Goal: Task Accomplishment & Management: Use online tool/utility

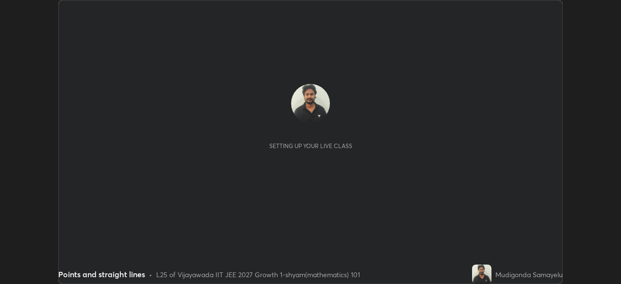
scroll to position [284, 621]
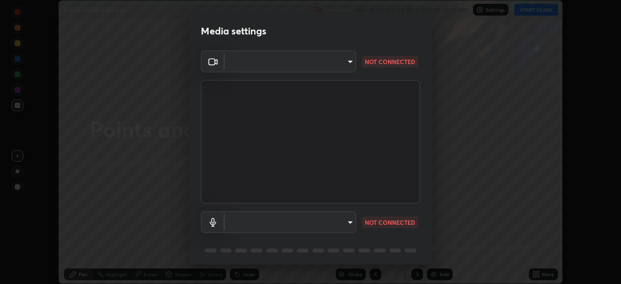
type input "d58fe3fcfc59e4750d52d9201d0ea35a07d3f0dad02a693c86db4369b3c93ba8"
type input "default"
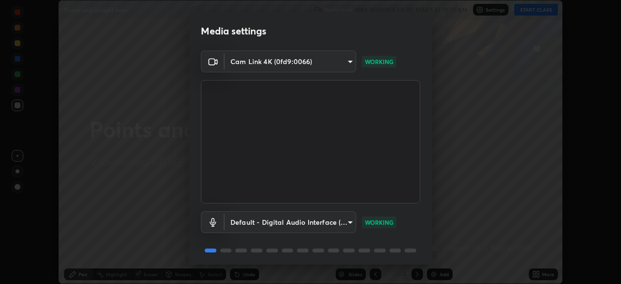
scroll to position [34, 0]
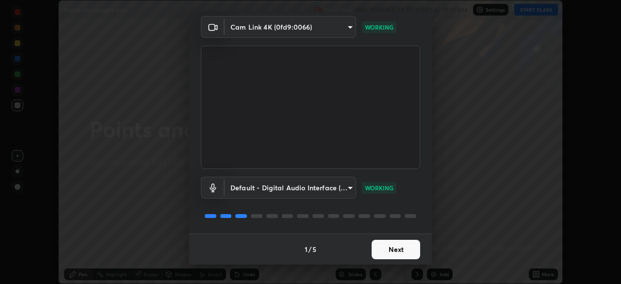
click at [398, 246] on button "Next" at bounding box center [396, 249] width 49 height 19
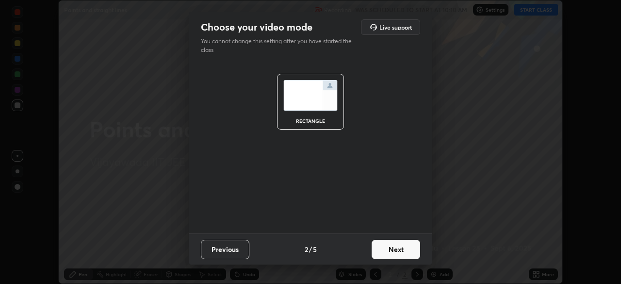
click at [392, 256] on button "Next" at bounding box center [396, 249] width 49 height 19
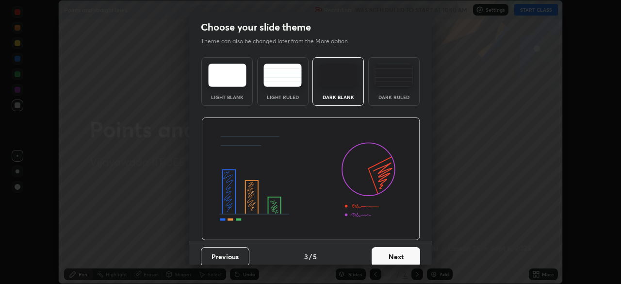
click at [386, 255] on button "Next" at bounding box center [396, 256] width 49 height 19
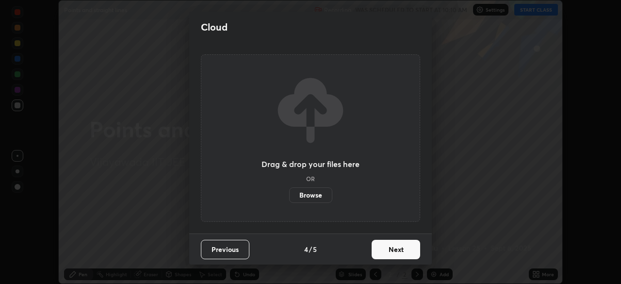
click at [388, 252] on button "Next" at bounding box center [396, 249] width 49 height 19
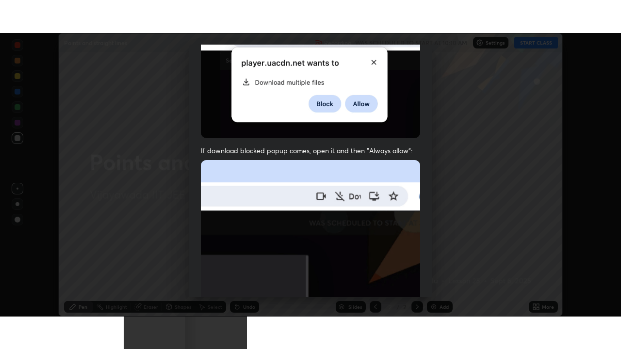
scroll to position [232, 0]
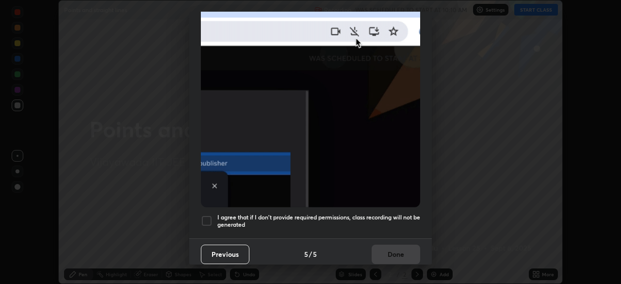
click at [209, 217] on div at bounding box center [207, 221] width 12 height 12
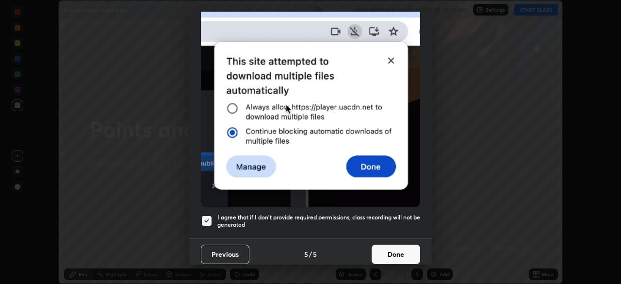
click at [389, 249] on button "Done" at bounding box center [396, 253] width 49 height 19
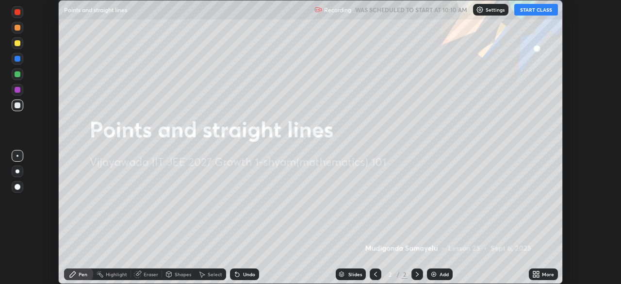
click at [534, 14] on button "START CLASS" at bounding box center [536, 10] width 44 height 12
click at [534, 274] on icon at bounding box center [536, 274] width 8 height 8
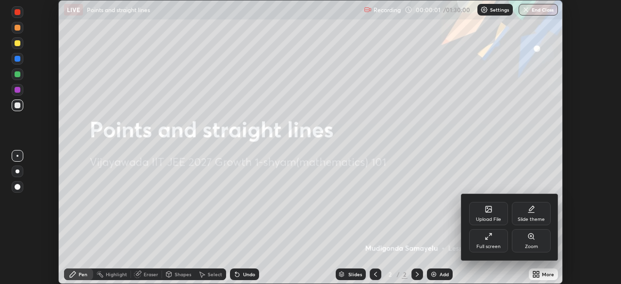
click at [488, 214] on div "Upload File" at bounding box center [488, 213] width 39 height 23
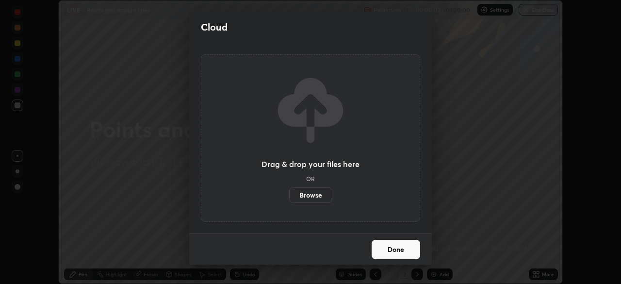
click at [321, 195] on label "Browse" at bounding box center [310, 195] width 43 height 16
click at [289, 195] on input "Browse" at bounding box center [289, 195] width 0 height 16
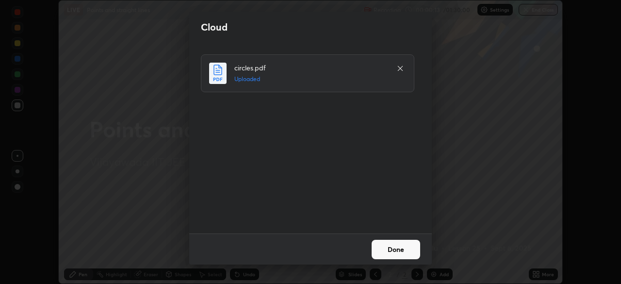
click at [394, 248] on button "Done" at bounding box center [396, 249] width 49 height 19
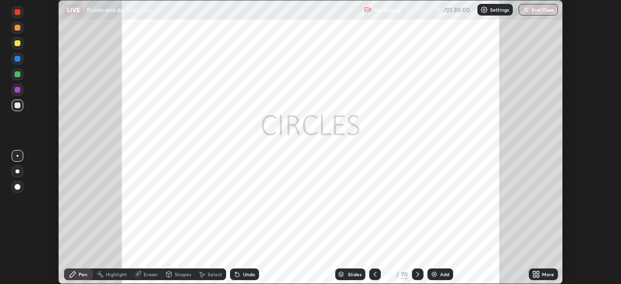
click at [536, 273] on icon at bounding box center [537, 272] width 2 height 2
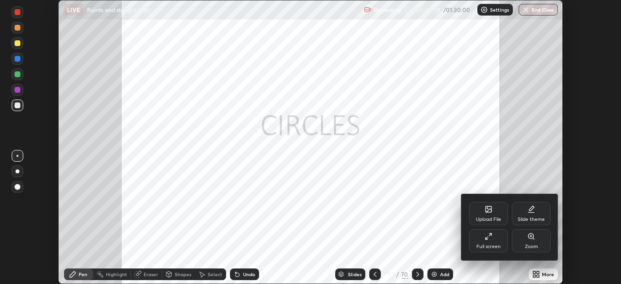
click at [487, 238] on icon at bounding box center [487, 238] width 2 height 2
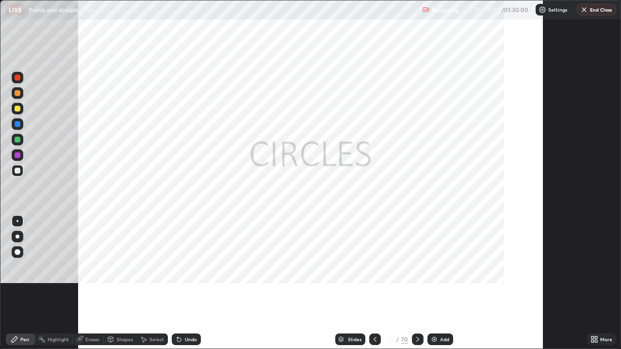
scroll to position [349, 621]
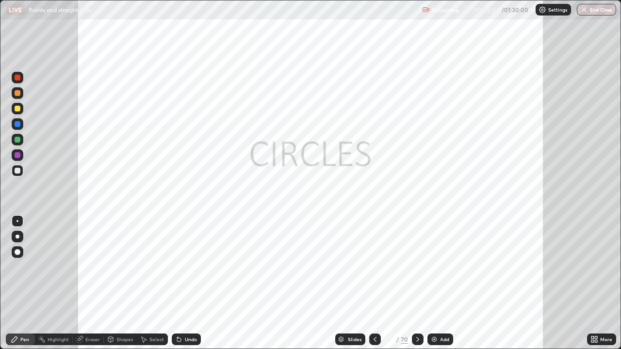
click at [415, 283] on icon at bounding box center [418, 340] width 8 height 8
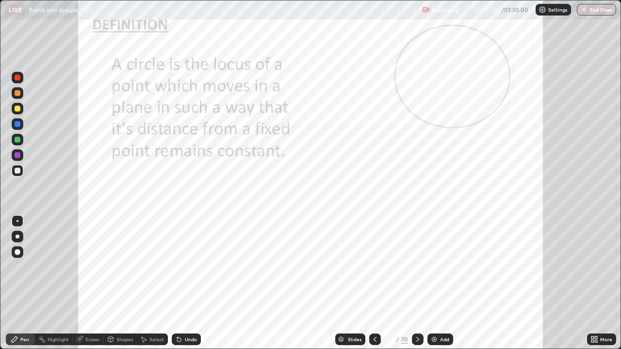
click at [416, 283] on icon at bounding box center [417, 339] width 3 height 5
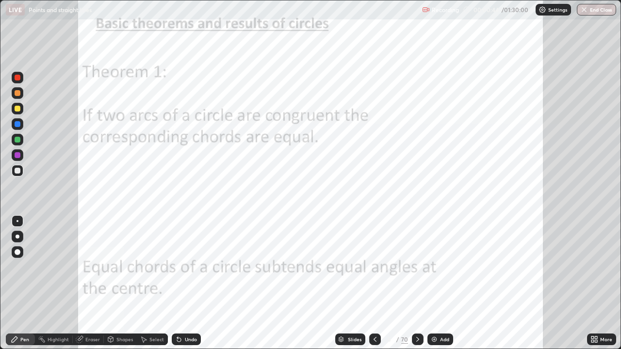
click at [352, 283] on div "Slides" at bounding box center [355, 339] width 14 height 5
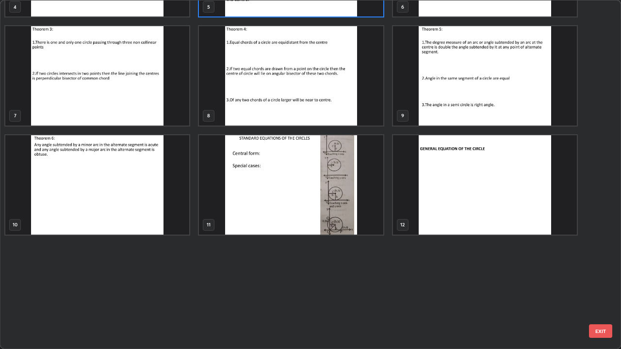
scroll to position [0, 0]
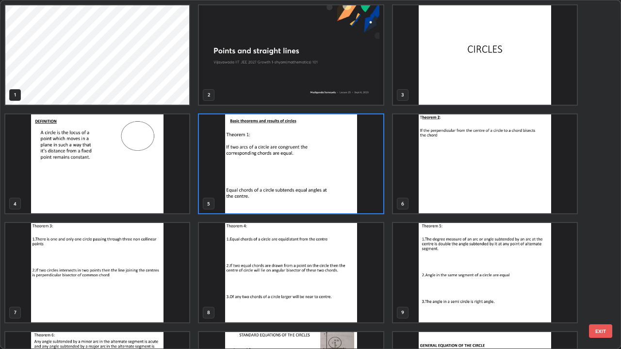
click at [90, 283] on img "grid" at bounding box center [97, 272] width 184 height 99
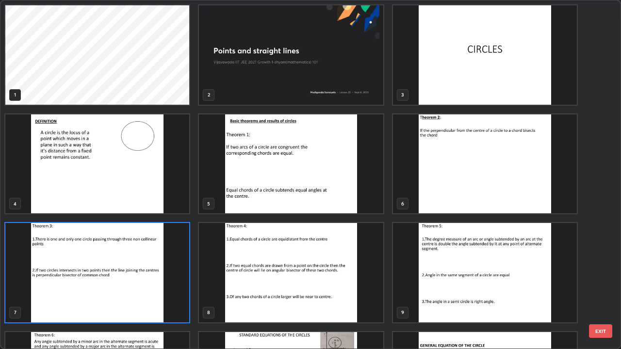
click at [101, 171] on img "grid" at bounding box center [97, 163] width 184 height 99
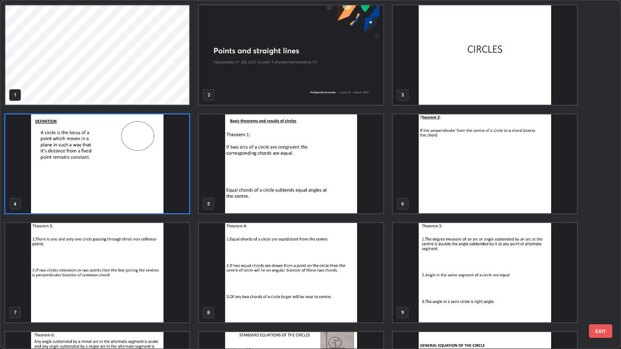
click at [140, 197] on img "grid" at bounding box center [97, 163] width 184 height 99
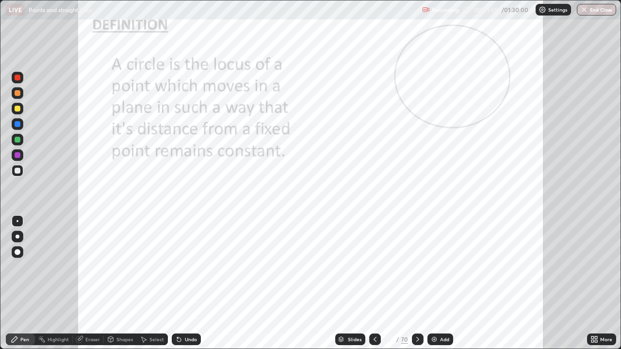
click at [140, 198] on img "grid" at bounding box center [97, 163] width 184 height 99
click at [25, 283] on div "Pen" at bounding box center [24, 339] width 9 height 5
click at [17, 80] on div at bounding box center [18, 78] width 6 height 6
click at [186, 283] on div "Undo" at bounding box center [191, 339] width 12 height 5
click at [416, 283] on icon at bounding box center [418, 340] width 8 height 8
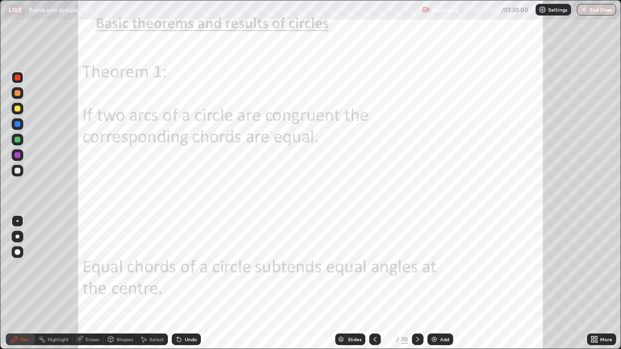
click at [373, 283] on icon at bounding box center [375, 340] width 8 height 8
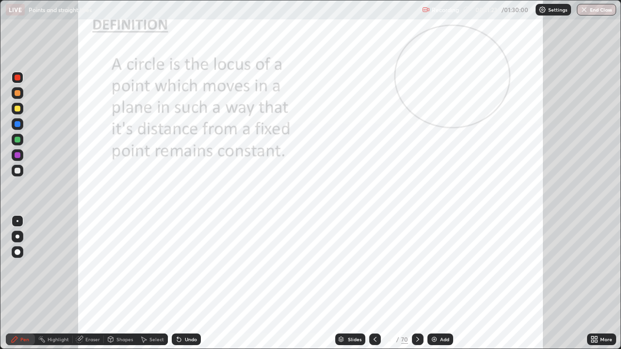
click at [17, 154] on div at bounding box center [18, 155] width 6 height 6
click at [20, 77] on div at bounding box center [18, 78] width 6 height 6
click at [179, 283] on div "Undo" at bounding box center [184, 339] width 33 height 19
click at [421, 283] on div at bounding box center [418, 340] width 12 height 12
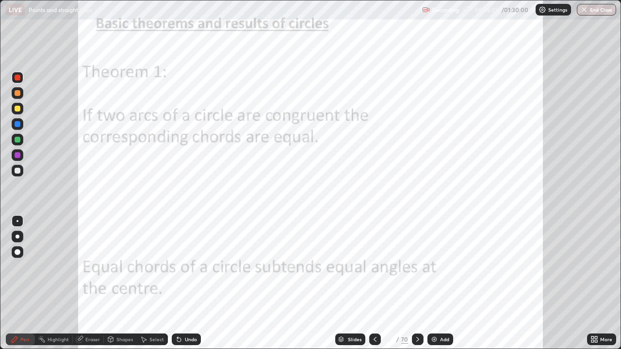
click at [18, 124] on div at bounding box center [18, 124] width 6 height 6
click at [185, 283] on div "Undo" at bounding box center [191, 339] width 12 height 5
click at [416, 283] on icon at bounding box center [417, 339] width 3 height 5
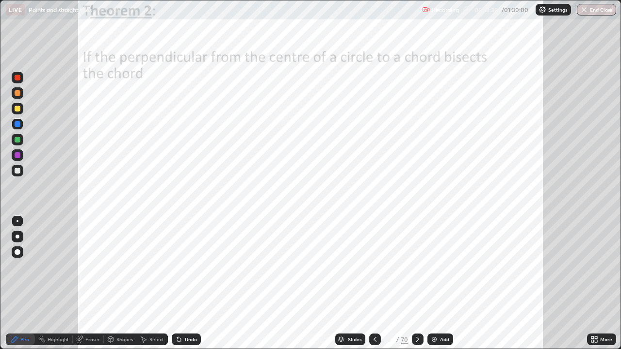
click at [17, 77] on div at bounding box center [18, 78] width 6 height 6
click at [17, 125] on div at bounding box center [18, 124] width 6 height 6
click at [418, 283] on icon at bounding box center [418, 340] width 8 height 8
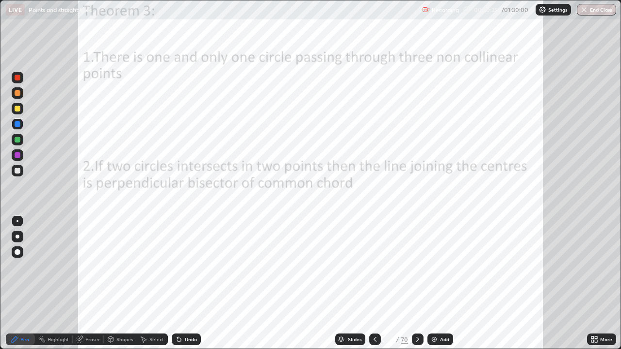
click at [374, 283] on icon at bounding box center [375, 340] width 8 height 8
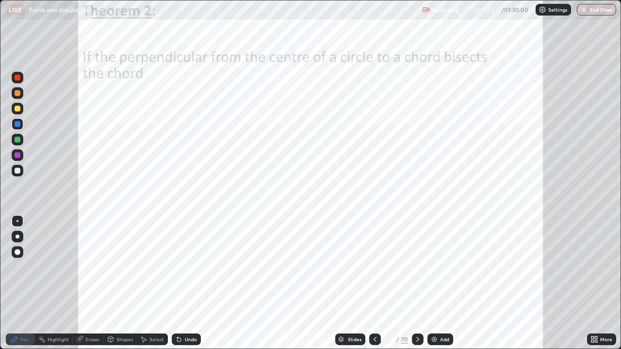
click at [20, 155] on div at bounding box center [18, 155] width 6 height 6
click at [17, 152] on div at bounding box center [18, 155] width 6 height 6
click at [18, 124] on div at bounding box center [18, 124] width 6 height 6
click at [18, 93] on div at bounding box center [18, 93] width 6 height 6
click at [22, 78] on div at bounding box center [18, 78] width 12 height 12
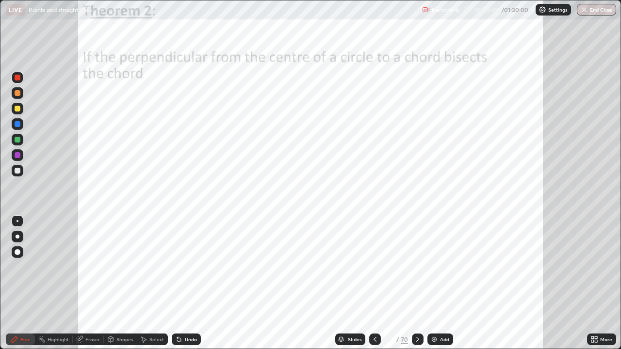
click at [517, 283] on div "Slides 6 / 70 Add" at bounding box center [394, 339] width 386 height 19
click at [416, 283] on icon at bounding box center [418, 340] width 8 height 8
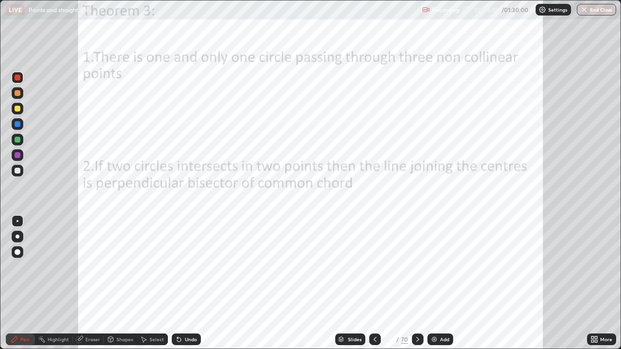
click at [375, 283] on icon at bounding box center [374, 339] width 3 height 5
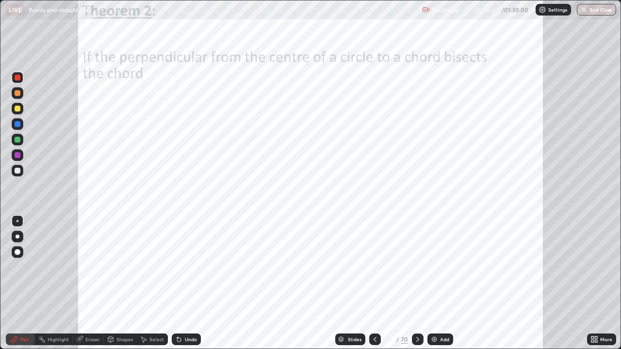
click at [374, 283] on icon at bounding box center [375, 340] width 8 height 8
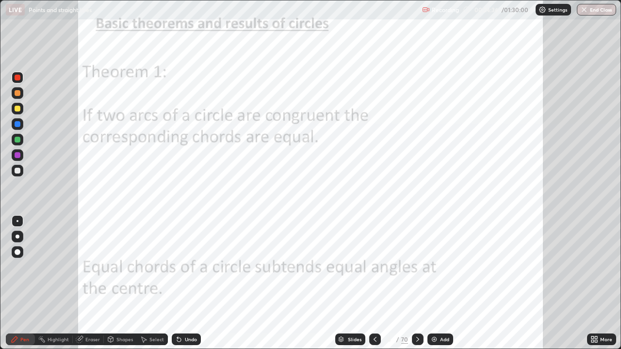
click at [374, 283] on icon at bounding box center [375, 340] width 8 height 8
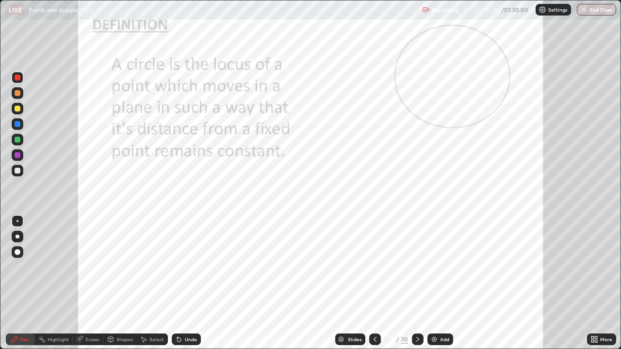
click at [430, 283] on img at bounding box center [434, 340] width 8 height 8
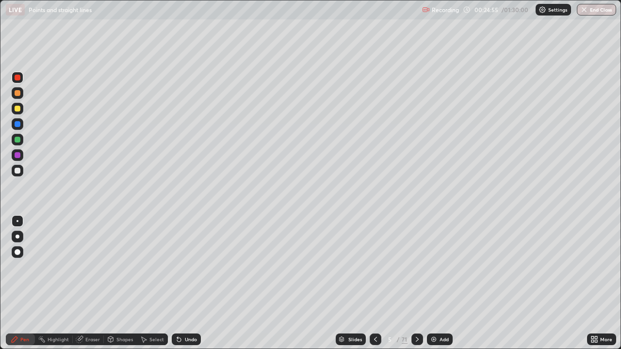
click at [17, 140] on div at bounding box center [18, 140] width 6 height 6
click at [415, 283] on icon at bounding box center [417, 340] width 8 height 8
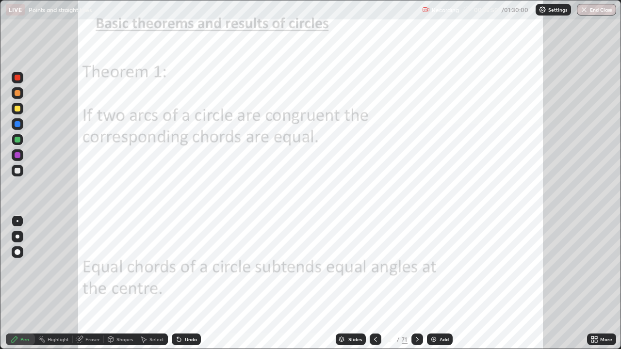
click at [416, 283] on icon at bounding box center [417, 340] width 8 height 8
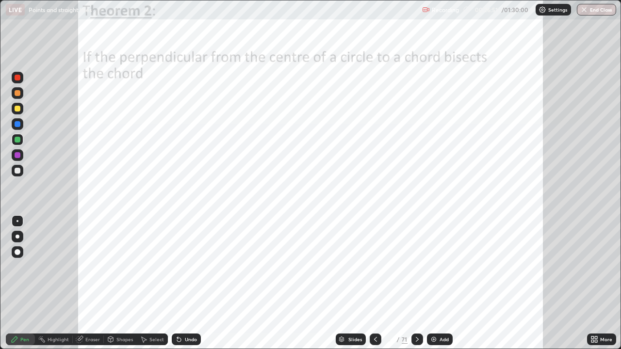
click at [415, 283] on icon at bounding box center [417, 340] width 8 height 8
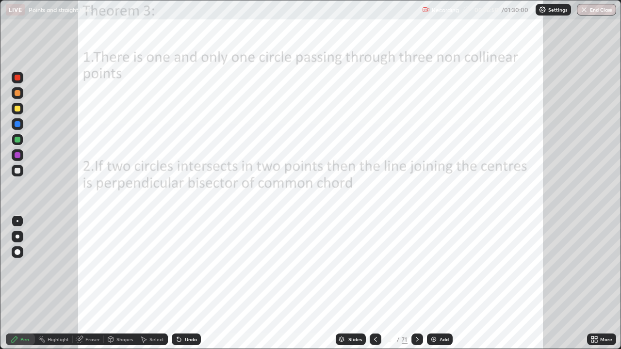
click at [16, 154] on div at bounding box center [18, 155] width 6 height 6
click at [185, 283] on div "Undo" at bounding box center [191, 339] width 12 height 5
click at [181, 283] on div "Undo" at bounding box center [186, 340] width 29 height 12
click at [17, 141] on div at bounding box center [18, 140] width 6 height 6
click at [284, 283] on div "Slides 8 / 71 Add" at bounding box center [394, 339] width 386 height 19
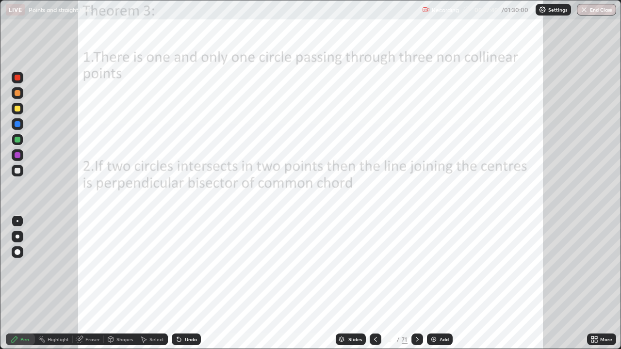
click at [19, 79] on div at bounding box center [18, 78] width 6 height 6
click at [416, 283] on icon at bounding box center [417, 340] width 8 height 8
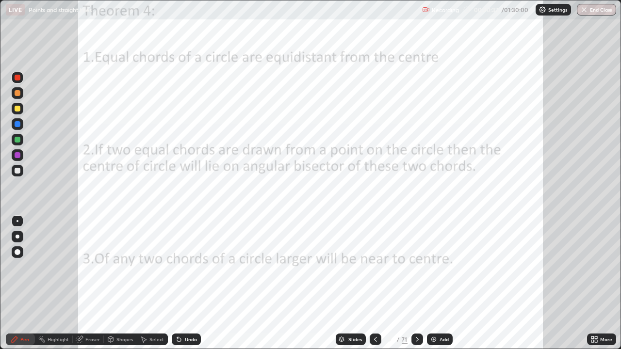
click at [18, 125] on div at bounding box center [18, 124] width 6 height 6
click at [19, 141] on div at bounding box center [18, 140] width 6 height 6
click at [16, 156] on div at bounding box center [18, 155] width 6 height 6
click at [185, 283] on div "Undo" at bounding box center [191, 339] width 12 height 5
click at [122, 283] on div "Shapes" at bounding box center [124, 339] width 16 height 5
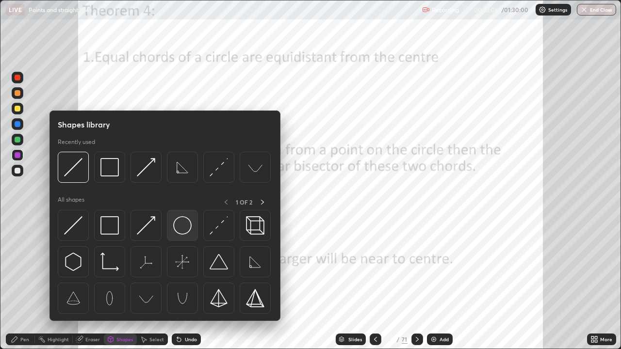
click at [180, 226] on img at bounding box center [182, 225] width 18 height 18
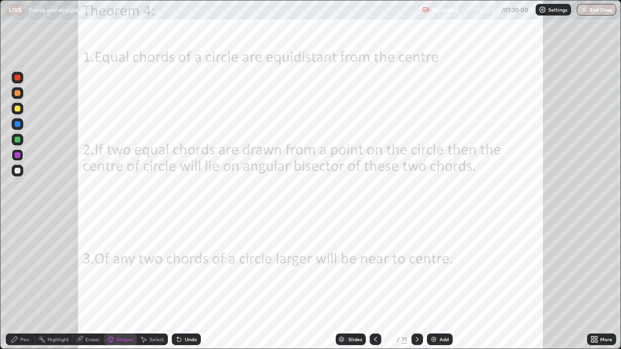
click at [26, 283] on div "Pen" at bounding box center [24, 339] width 9 height 5
click at [18, 141] on div at bounding box center [18, 140] width 6 height 6
click at [16, 76] on div at bounding box center [18, 78] width 6 height 6
click at [119, 283] on div "Shapes" at bounding box center [124, 339] width 16 height 5
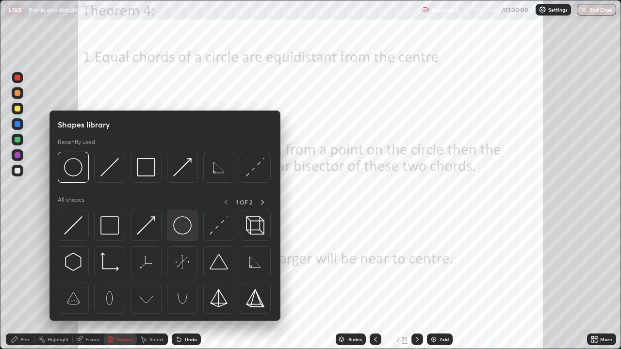
click at [179, 228] on img at bounding box center [182, 225] width 18 height 18
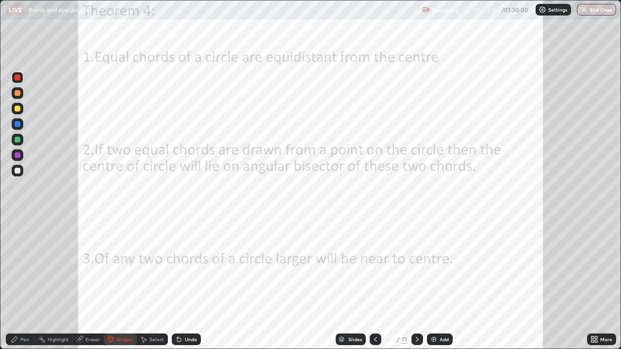
click at [21, 283] on div "Pen" at bounding box center [24, 339] width 9 height 5
click at [15, 125] on div at bounding box center [18, 124] width 6 height 6
click at [221, 283] on div "Slides 9 / 71 Add" at bounding box center [394, 339] width 386 height 19
click at [18, 154] on div at bounding box center [18, 155] width 6 height 6
click at [416, 283] on icon at bounding box center [417, 340] width 8 height 8
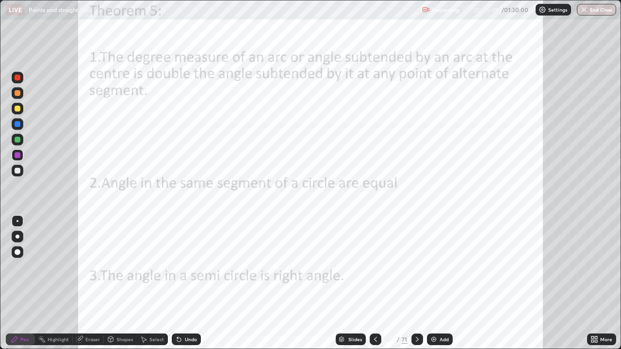
click at [375, 283] on icon at bounding box center [376, 340] width 8 height 8
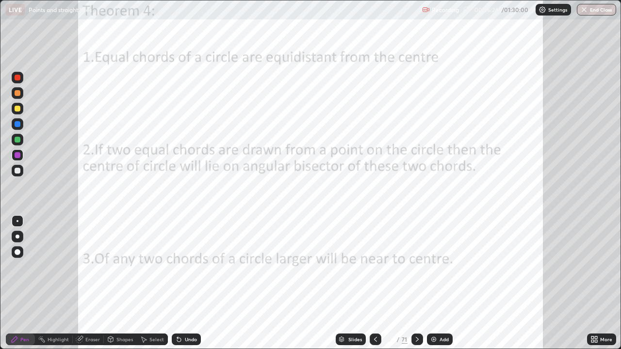
click at [416, 283] on icon at bounding box center [417, 339] width 3 height 5
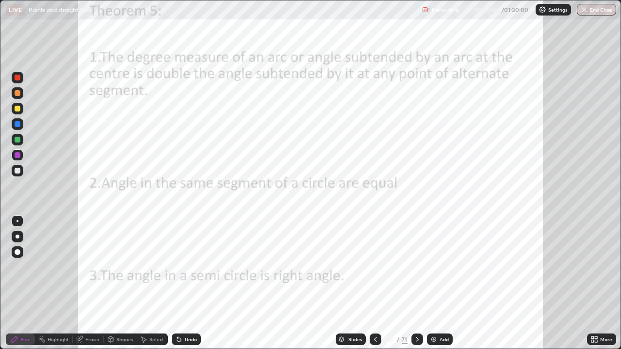
click at [92, 283] on div "Eraser" at bounding box center [92, 339] width 15 height 5
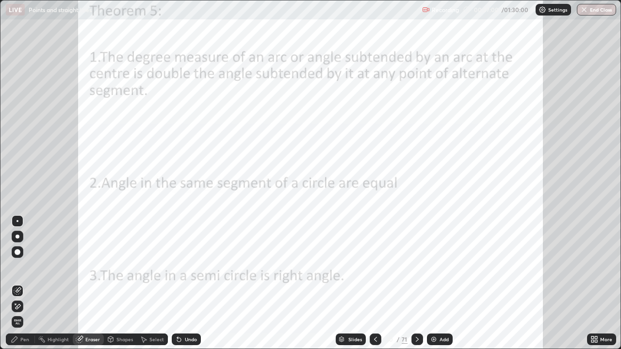
click at [21, 283] on div "Pen" at bounding box center [24, 339] width 9 height 5
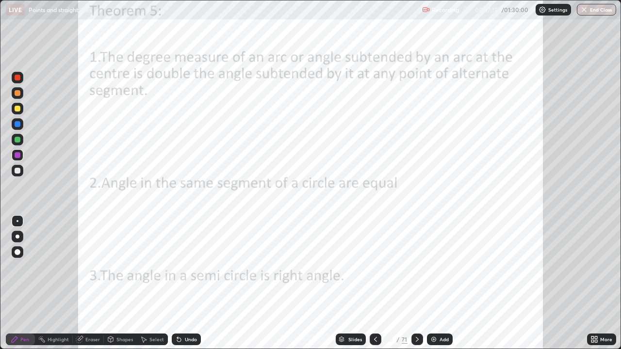
click at [118, 283] on div "Shapes" at bounding box center [124, 339] width 16 height 5
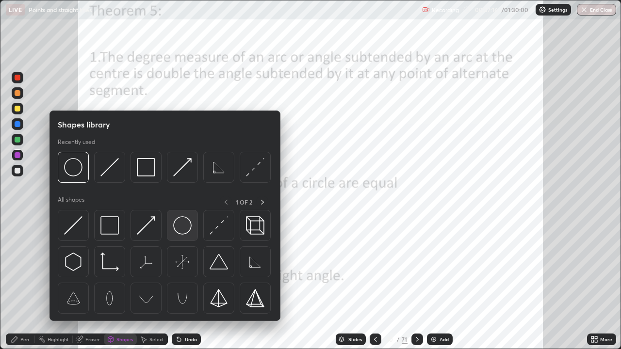
click at [183, 223] on img at bounding box center [182, 225] width 18 height 18
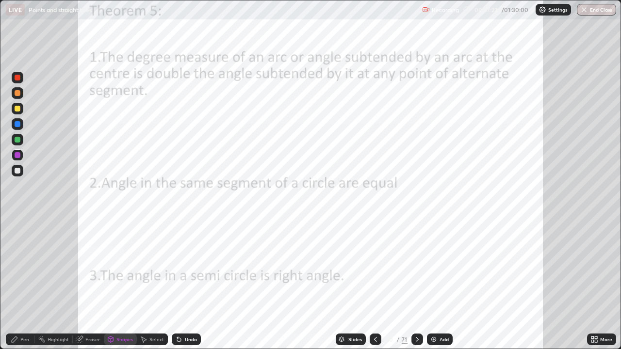
click at [178, 283] on icon at bounding box center [179, 340] width 4 height 4
click at [181, 283] on div "Undo" at bounding box center [186, 340] width 29 height 12
click at [117, 283] on div "Shapes" at bounding box center [124, 339] width 16 height 5
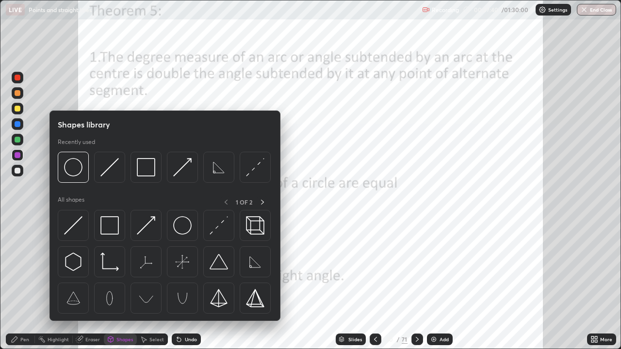
click at [24, 283] on div "Pen" at bounding box center [20, 340] width 29 height 12
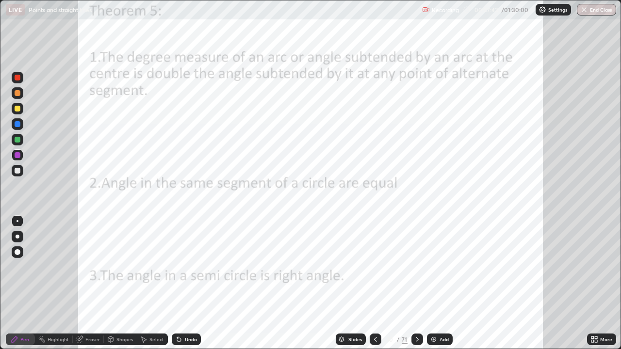
click at [189, 283] on div "Undo" at bounding box center [191, 339] width 12 height 5
click at [18, 141] on div at bounding box center [18, 140] width 6 height 6
click at [18, 78] on div at bounding box center [18, 78] width 6 height 6
click at [20, 156] on div at bounding box center [18, 155] width 6 height 6
click at [192, 283] on div "Undo" at bounding box center [191, 339] width 12 height 5
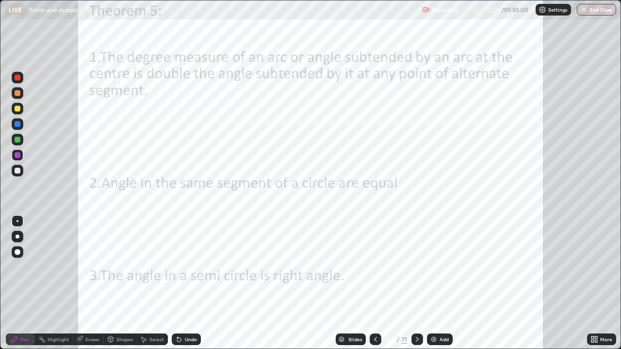
click at [22, 79] on div at bounding box center [18, 78] width 12 height 12
click at [90, 283] on div "Eraser" at bounding box center [92, 339] width 15 height 5
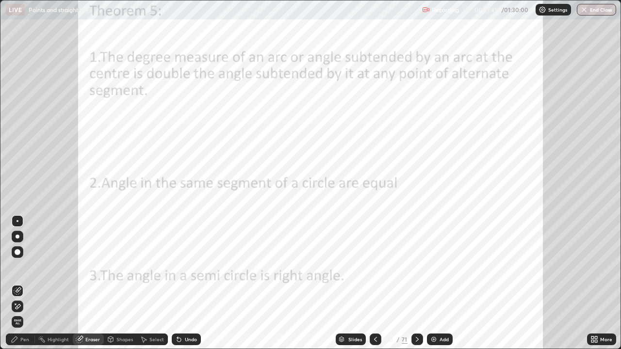
click at [27, 283] on div "Pen" at bounding box center [24, 339] width 9 height 5
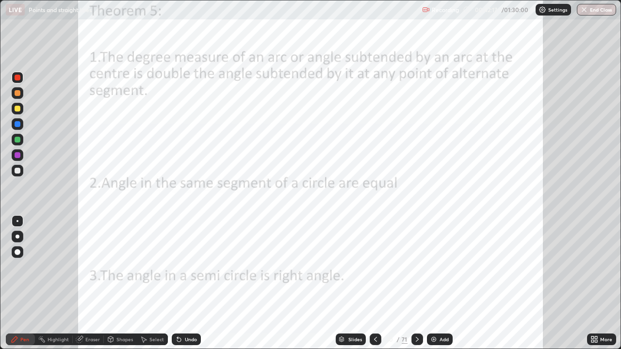
click at [18, 155] on div at bounding box center [18, 155] width 6 height 6
click at [413, 283] on div at bounding box center [417, 340] width 12 height 12
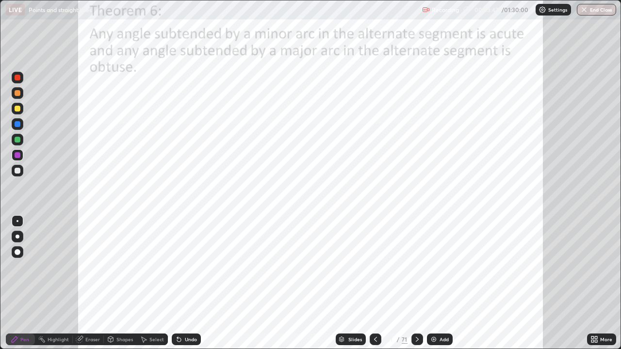
click at [374, 283] on icon at bounding box center [376, 340] width 8 height 8
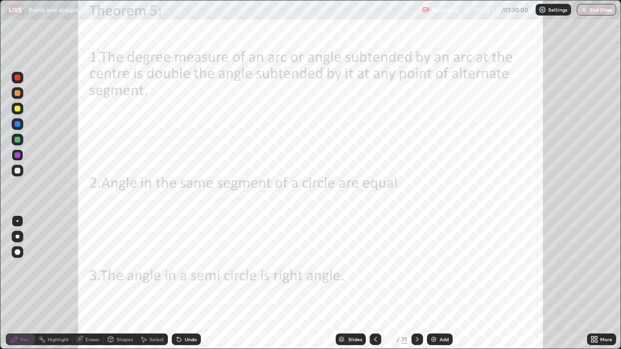
click at [416, 283] on icon at bounding box center [417, 340] width 8 height 8
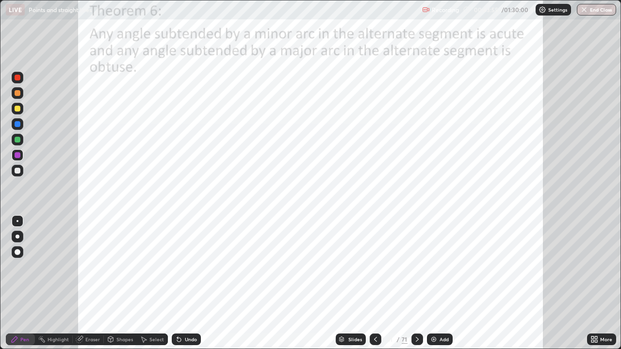
click at [373, 283] on icon at bounding box center [376, 340] width 8 height 8
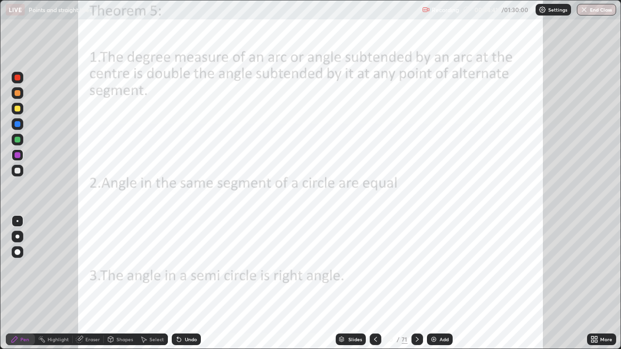
click at [415, 283] on icon at bounding box center [417, 340] width 8 height 8
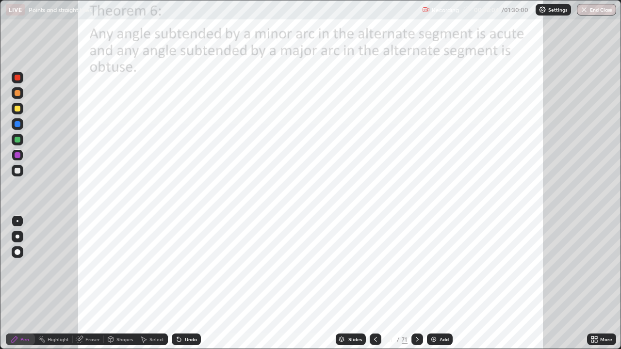
click at [17, 80] on div at bounding box center [18, 78] width 6 height 6
click at [413, 283] on icon at bounding box center [417, 340] width 8 height 8
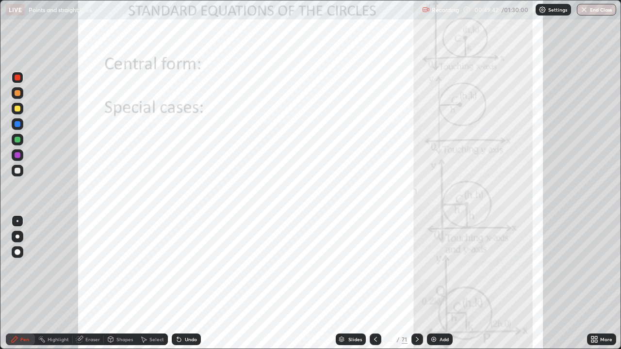
click at [374, 283] on icon at bounding box center [376, 340] width 8 height 8
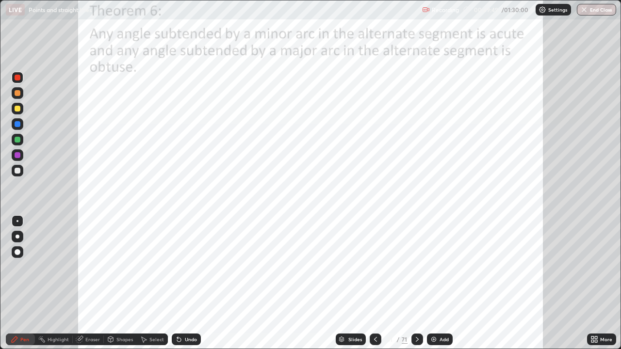
click at [416, 283] on icon at bounding box center [417, 339] width 3 height 5
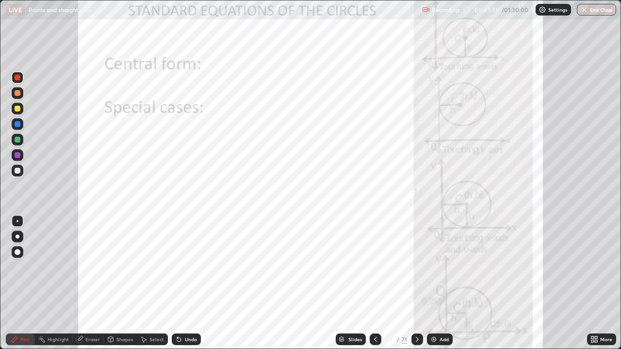
click at [374, 283] on icon at bounding box center [376, 340] width 8 height 8
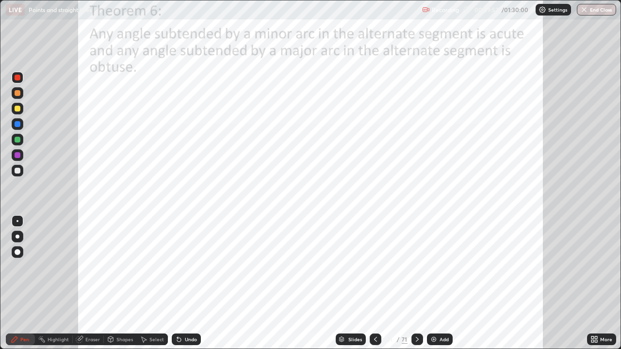
click at [432, 283] on img at bounding box center [434, 340] width 8 height 8
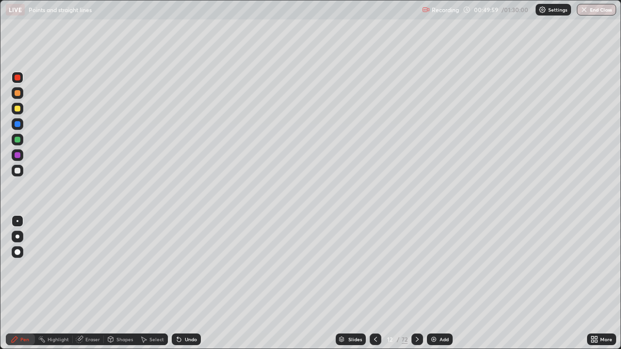
click at [121, 283] on div "Shapes" at bounding box center [124, 339] width 16 height 5
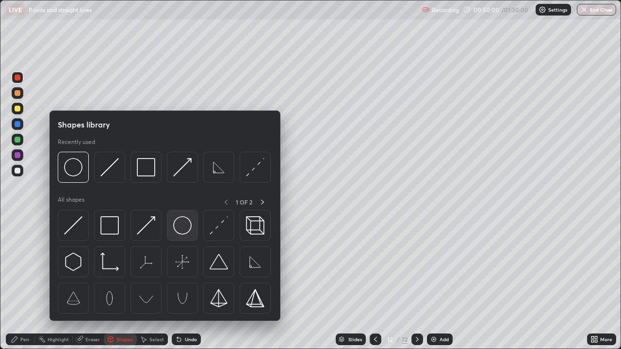
click at [180, 224] on img at bounding box center [182, 225] width 18 height 18
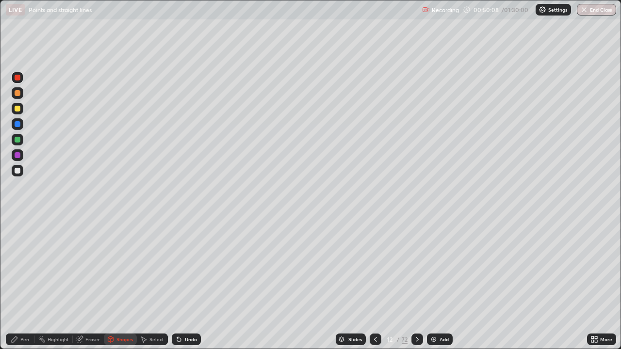
click at [18, 140] on div at bounding box center [18, 140] width 6 height 6
click at [26, 283] on div "Pen" at bounding box center [24, 339] width 9 height 5
click at [117, 283] on div "Shapes" at bounding box center [124, 339] width 16 height 5
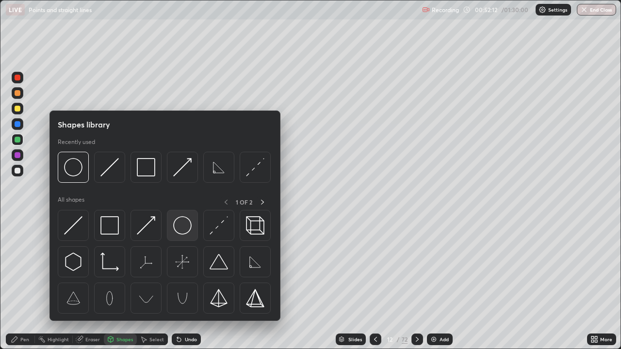
click at [182, 227] on img at bounding box center [182, 225] width 18 height 18
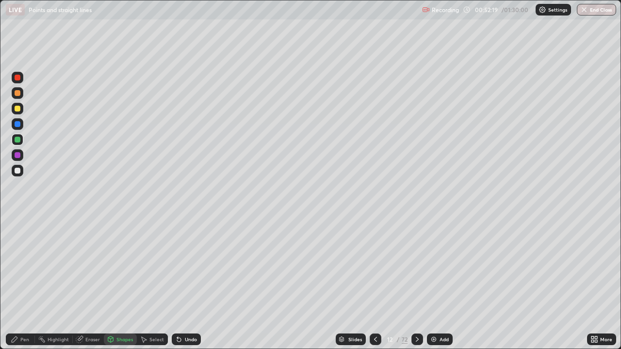
click at [25, 283] on div "Pen" at bounding box center [24, 339] width 9 height 5
click at [433, 283] on div "Add" at bounding box center [440, 340] width 26 height 12
click at [119, 283] on div "Shapes" at bounding box center [124, 339] width 16 height 5
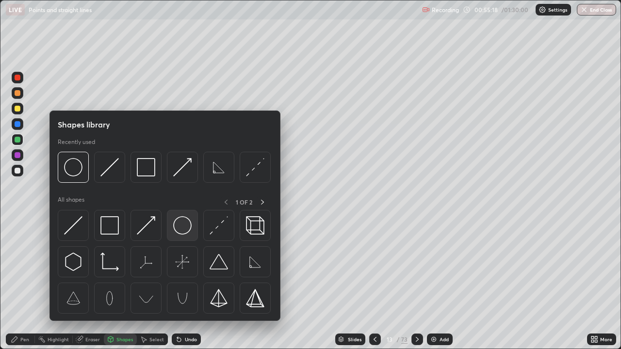
click at [182, 223] on img at bounding box center [182, 225] width 18 height 18
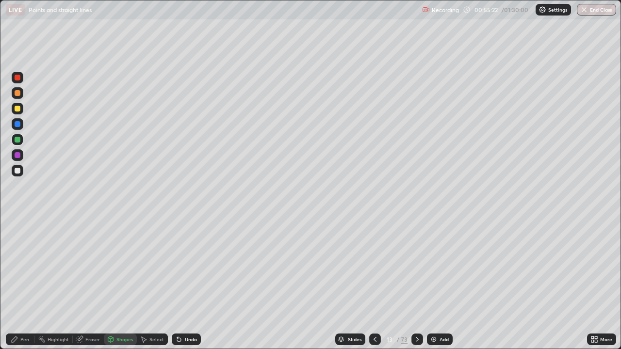
click at [28, 283] on div "Pen" at bounding box center [24, 339] width 9 height 5
click at [17, 109] on div at bounding box center [18, 109] width 6 height 6
click at [18, 80] on div at bounding box center [18, 78] width 6 height 6
click at [185, 283] on div "Undo" at bounding box center [191, 339] width 12 height 5
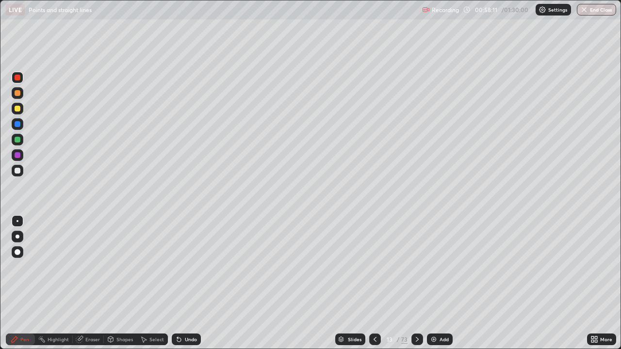
click at [182, 283] on div "Undo" at bounding box center [186, 340] width 29 height 12
click at [120, 283] on div "Shapes" at bounding box center [124, 339] width 16 height 5
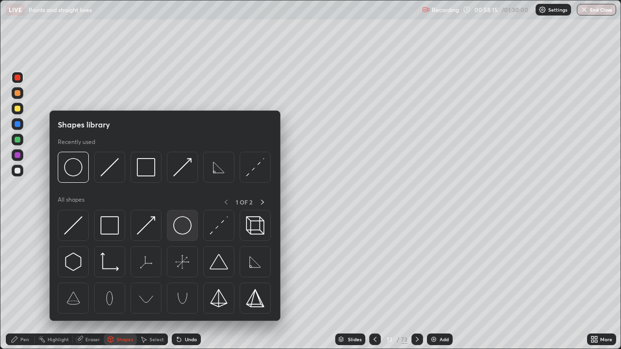
click at [183, 230] on img at bounding box center [182, 225] width 18 height 18
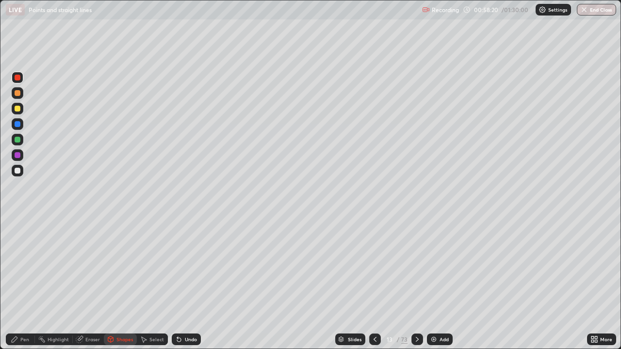
click at [28, 283] on div "Pen" at bounding box center [24, 339] width 9 height 5
click at [16, 108] on div at bounding box center [18, 109] width 6 height 6
click at [16, 125] on div at bounding box center [18, 124] width 6 height 6
click at [90, 283] on div "Eraser" at bounding box center [88, 340] width 31 height 12
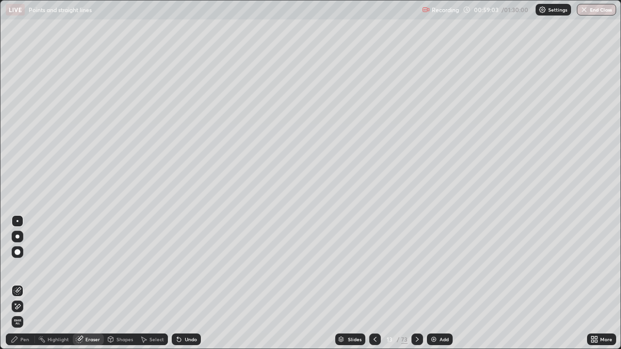
click at [20, 283] on div "Pen" at bounding box center [20, 340] width 29 height 12
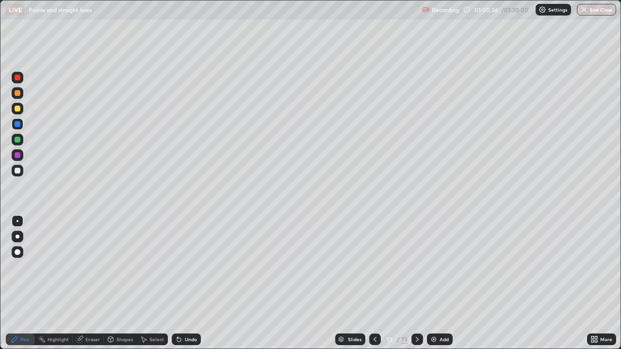
click at [434, 283] on img at bounding box center [434, 340] width 8 height 8
click at [378, 283] on icon at bounding box center [376, 340] width 8 height 8
click at [430, 283] on div "Add" at bounding box center [440, 340] width 26 height 12
click at [121, 283] on div "Shapes" at bounding box center [124, 339] width 16 height 5
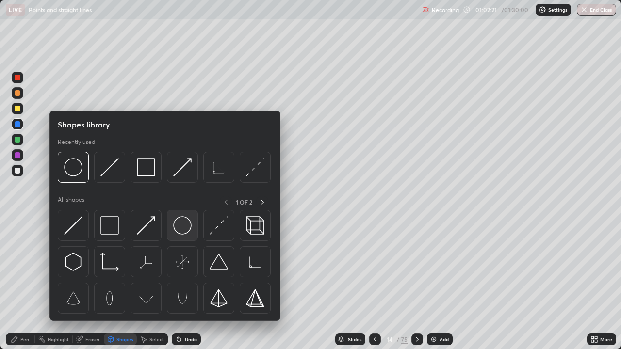
click at [183, 222] on img at bounding box center [182, 225] width 18 height 18
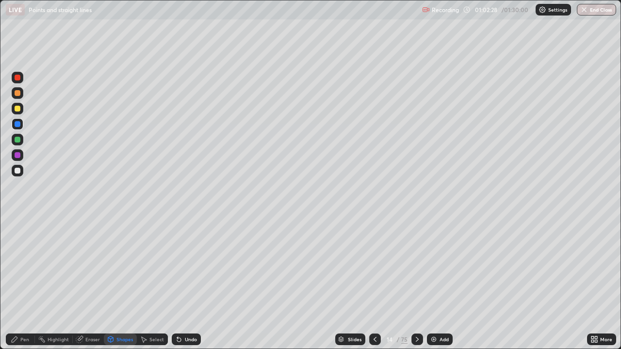
click at [23, 283] on div "Pen" at bounding box center [20, 340] width 29 height 12
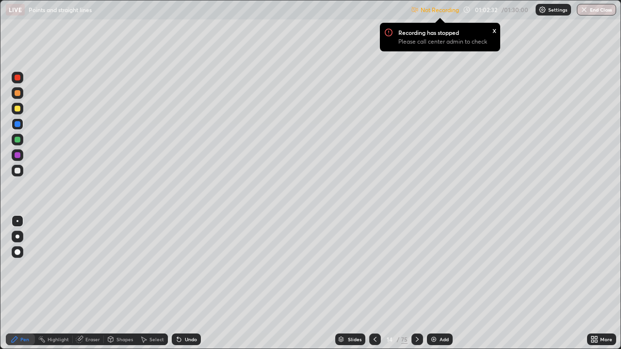
click at [19, 80] on div at bounding box center [18, 78] width 12 height 12
click at [550, 12] on p "Settings" at bounding box center [557, 9] width 19 height 5
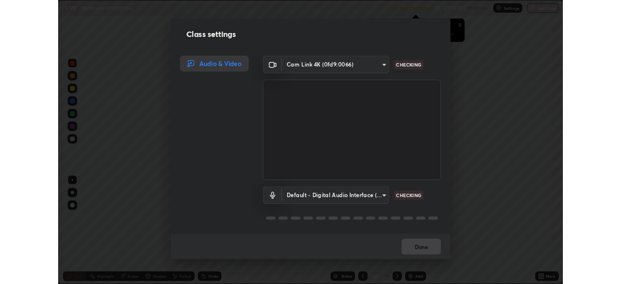
scroll to position [1, 0]
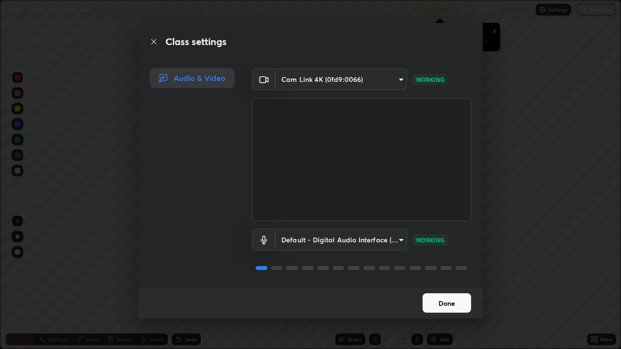
click at [440, 283] on button "Done" at bounding box center [446, 302] width 49 height 19
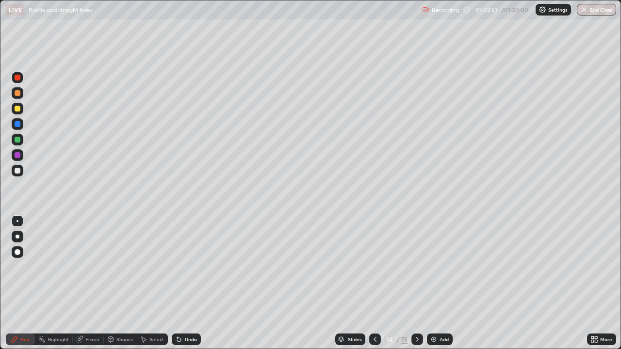
click at [95, 283] on div "Eraser" at bounding box center [92, 339] width 15 height 5
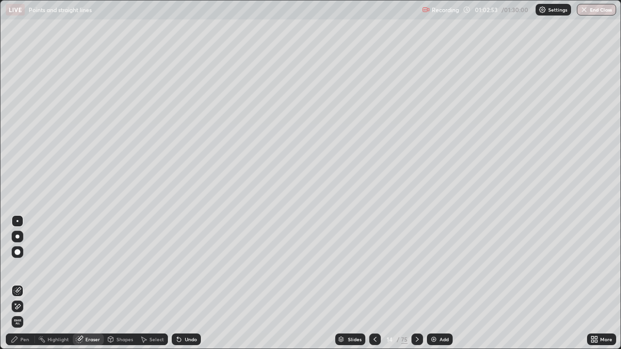
click at [23, 283] on div "Pen" at bounding box center [24, 339] width 9 height 5
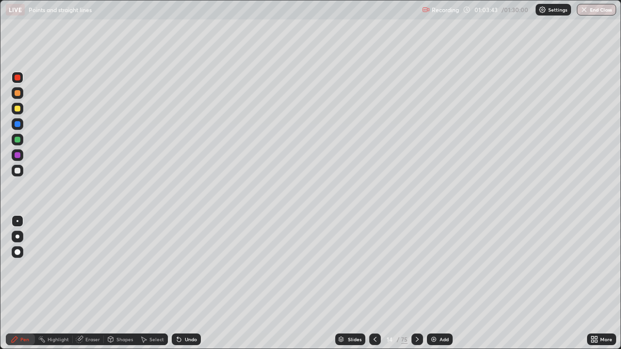
click at [186, 283] on div "Undo" at bounding box center [186, 340] width 29 height 12
click at [187, 283] on div "Undo" at bounding box center [191, 339] width 12 height 5
click at [118, 283] on div "Shapes" at bounding box center [124, 339] width 16 height 5
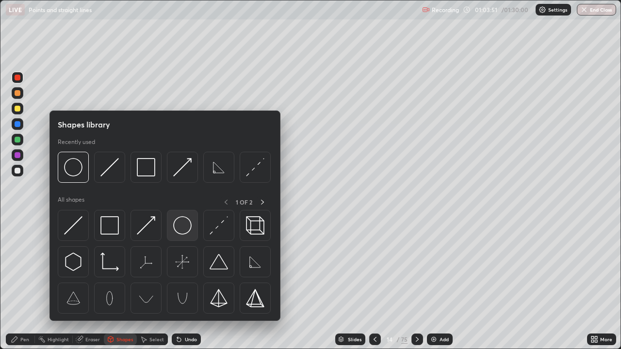
click at [179, 225] on img at bounding box center [182, 225] width 18 height 18
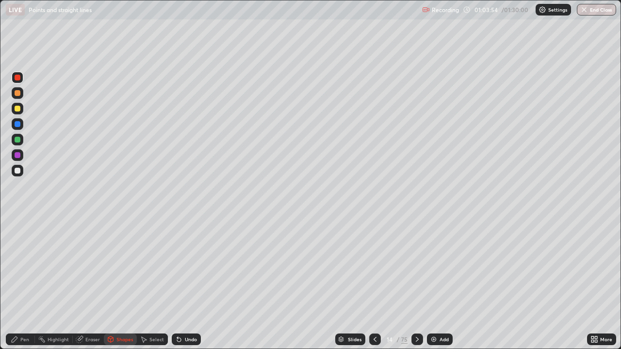
click at [25, 283] on div "Pen" at bounding box center [24, 339] width 9 height 5
click at [19, 141] on div at bounding box center [18, 140] width 6 height 6
click at [85, 283] on div "Eraser" at bounding box center [88, 340] width 31 height 12
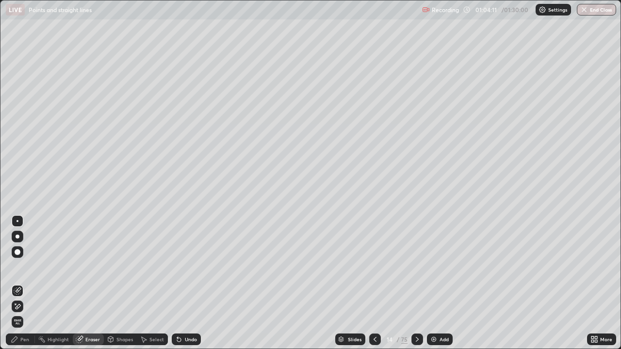
click at [124, 283] on div "Shapes" at bounding box center [124, 339] width 16 height 5
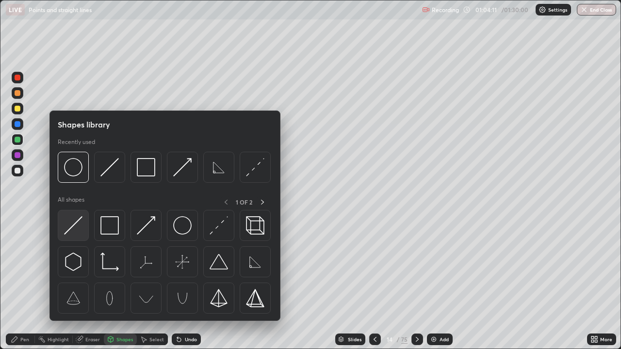
click at [74, 224] on img at bounding box center [73, 225] width 18 height 18
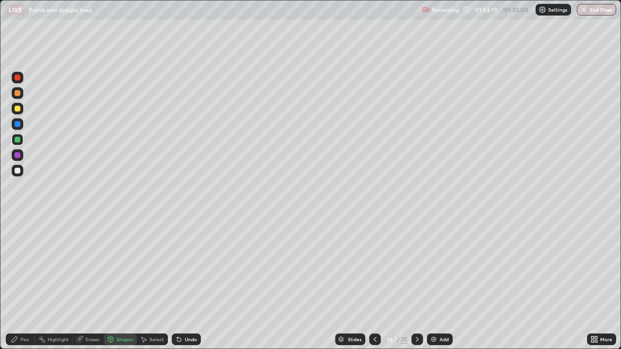
click at [19, 283] on div "Pen" at bounding box center [20, 340] width 29 height 12
click at [18, 109] on div at bounding box center [18, 109] width 6 height 6
click at [122, 283] on div "Shapes" at bounding box center [124, 339] width 16 height 5
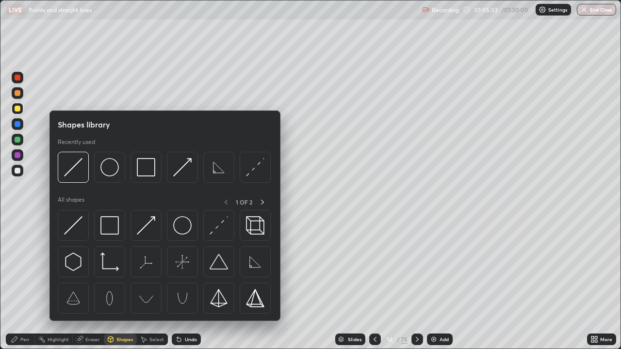
click at [124, 283] on div "Shapes" at bounding box center [124, 339] width 16 height 5
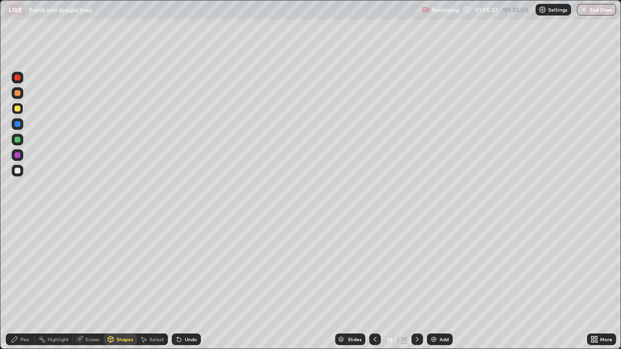
click at [188, 283] on div "Undo" at bounding box center [191, 339] width 12 height 5
click at [120, 283] on div "Shapes" at bounding box center [124, 339] width 16 height 5
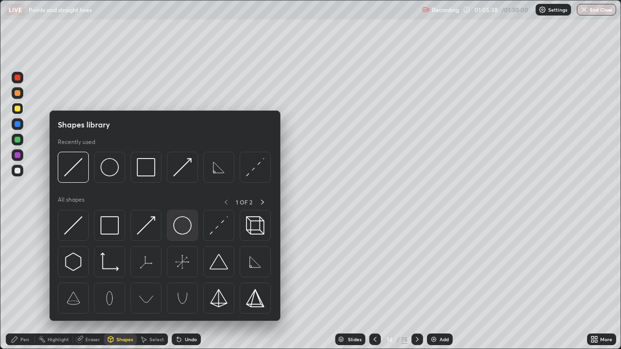
click at [181, 227] on img at bounding box center [182, 225] width 18 height 18
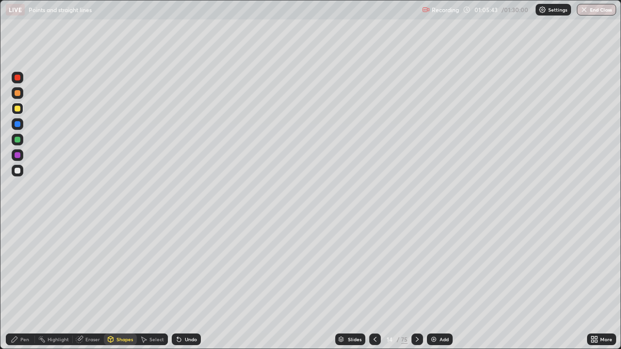
click at [27, 283] on div "Pen" at bounding box center [24, 339] width 9 height 5
click at [96, 283] on div "Eraser" at bounding box center [88, 340] width 31 height 12
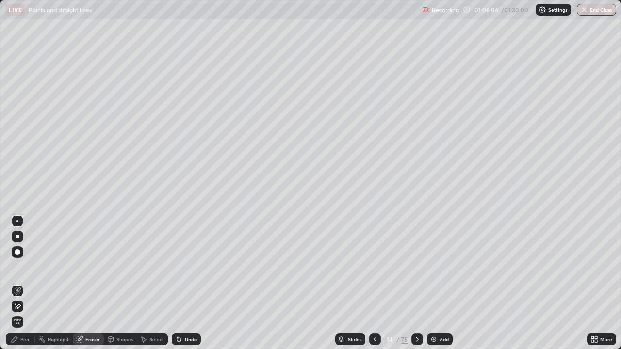
click at [23, 283] on div "Pen" at bounding box center [24, 339] width 9 height 5
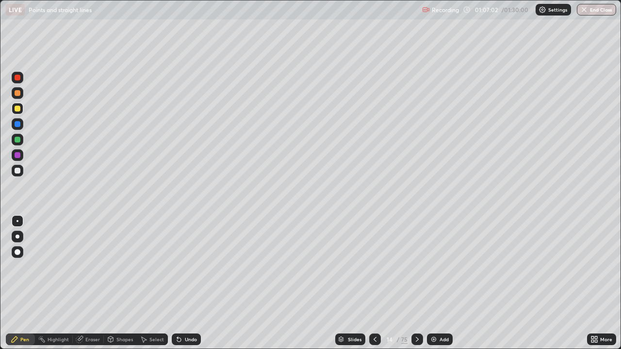
click at [416, 283] on icon at bounding box center [417, 340] width 8 height 8
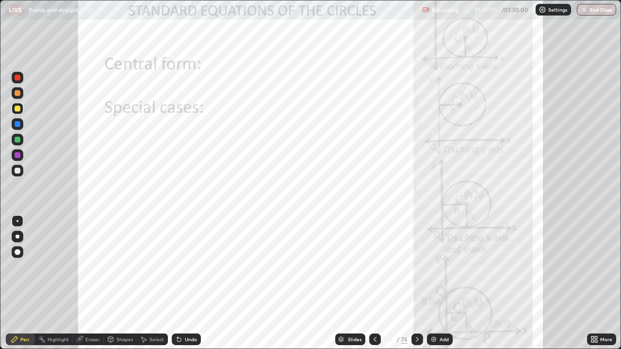
click at [375, 283] on icon at bounding box center [375, 340] width 8 height 8
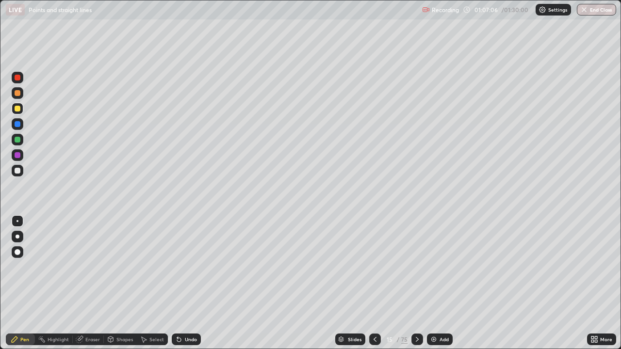
click at [373, 283] on icon at bounding box center [375, 340] width 8 height 8
click at [416, 283] on icon at bounding box center [417, 340] width 8 height 8
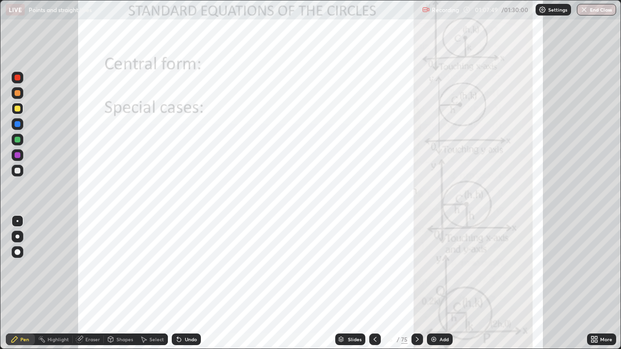
click at [374, 283] on icon at bounding box center [375, 340] width 8 height 8
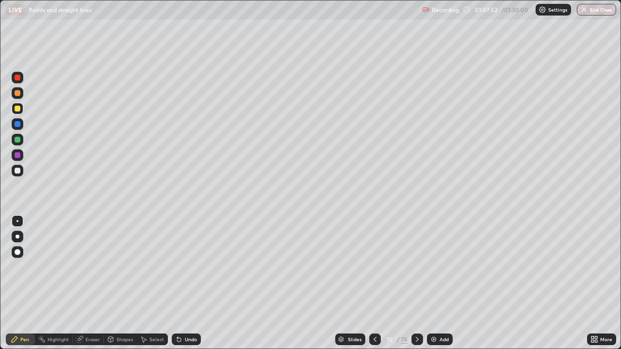
click at [130, 283] on div "Shapes" at bounding box center [124, 339] width 16 height 5
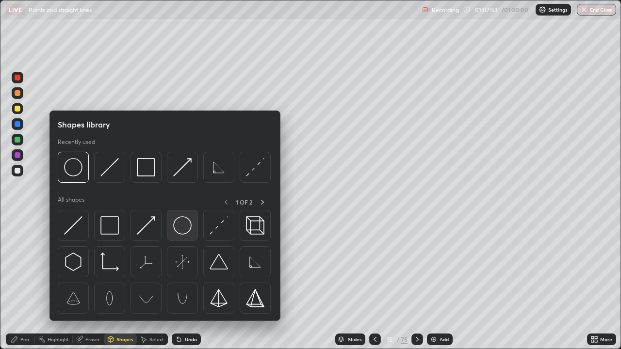
click at [184, 228] on img at bounding box center [182, 225] width 18 height 18
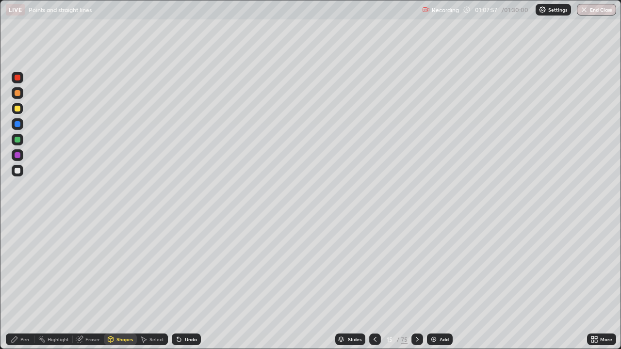
click at [23, 283] on div "Pen" at bounding box center [24, 339] width 9 height 5
click at [417, 283] on icon at bounding box center [417, 339] width 3 height 5
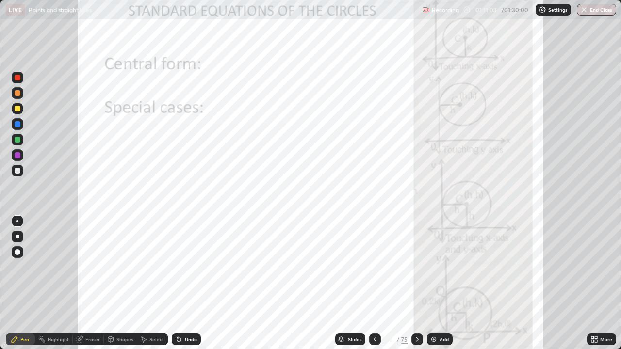
click at [17, 123] on div at bounding box center [18, 124] width 6 height 6
click at [17, 152] on div at bounding box center [18, 155] width 6 height 6
click at [18, 78] on div at bounding box center [18, 78] width 6 height 6
click at [431, 283] on img at bounding box center [434, 340] width 8 height 8
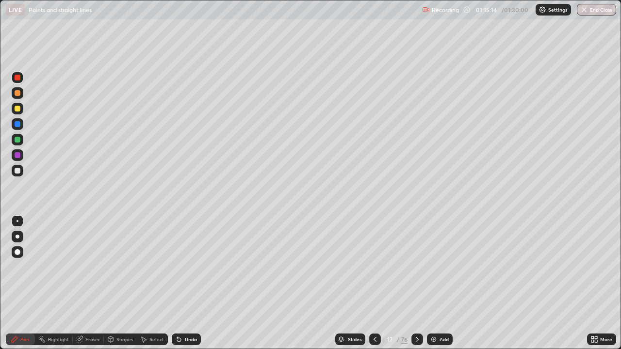
click at [122, 283] on div "Shapes" at bounding box center [124, 339] width 16 height 5
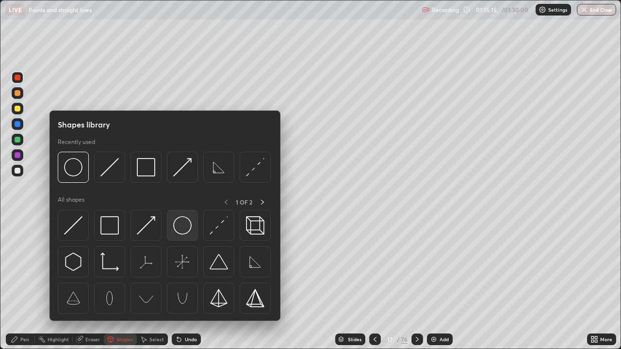
click at [185, 228] on img at bounding box center [182, 225] width 18 height 18
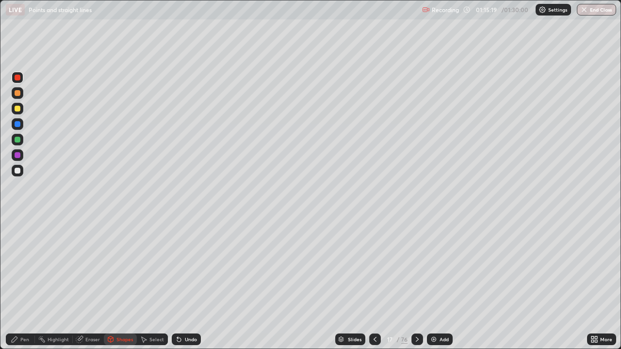
click at [22, 283] on div "Pen" at bounding box center [24, 339] width 9 height 5
click at [120, 283] on div "Shapes" at bounding box center [124, 339] width 16 height 5
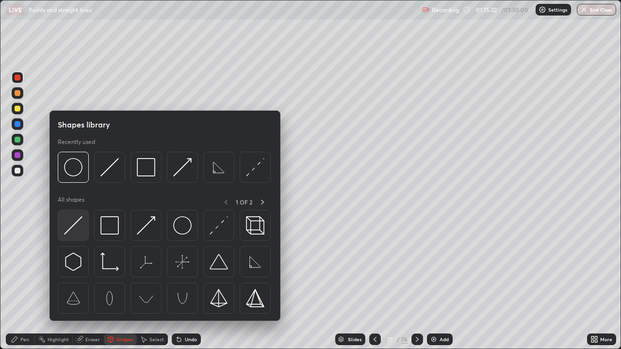
click at [81, 226] on img at bounding box center [73, 225] width 18 height 18
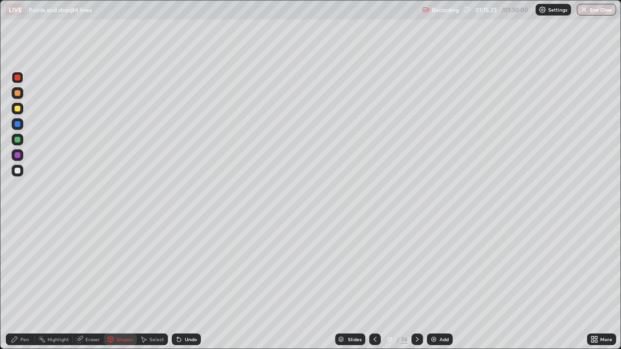
click at [16, 139] on div at bounding box center [18, 140] width 6 height 6
click at [18, 283] on div "Pen" at bounding box center [20, 340] width 29 height 12
click at [18, 78] on div at bounding box center [18, 78] width 6 height 6
click at [375, 283] on icon at bounding box center [375, 340] width 8 height 8
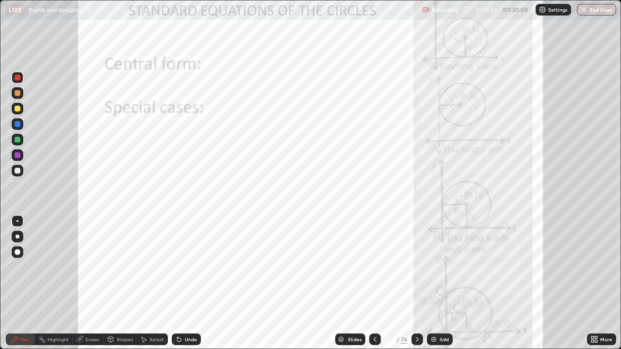
click at [416, 283] on icon at bounding box center [417, 340] width 8 height 8
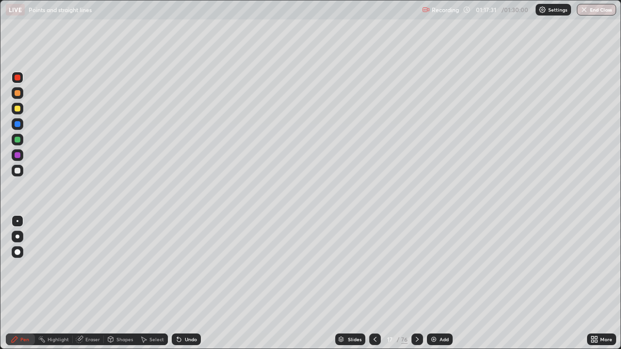
click at [194, 283] on div "Undo" at bounding box center [191, 339] width 12 height 5
click at [186, 283] on div "Undo" at bounding box center [186, 340] width 29 height 12
click at [185, 283] on div "Undo" at bounding box center [191, 339] width 12 height 5
click at [415, 283] on icon at bounding box center [417, 340] width 8 height 8
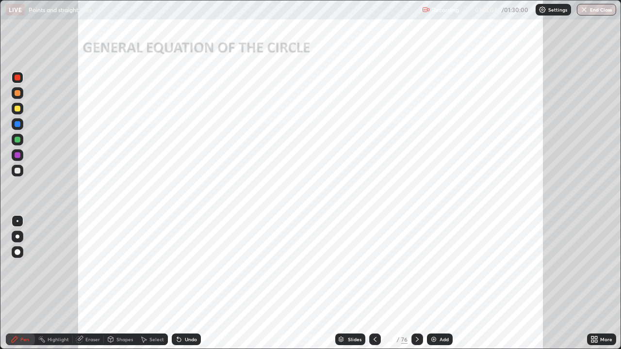
click at [374, 283] on icon at bounding box center [375, 340] width 8 height 8
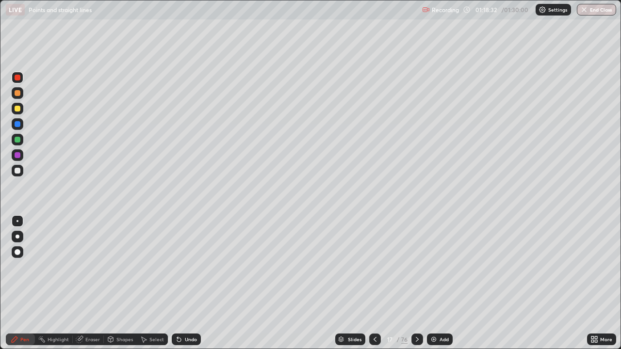
click at [416, 283] on icon at bounding box center [417, 340] width 8 height 8
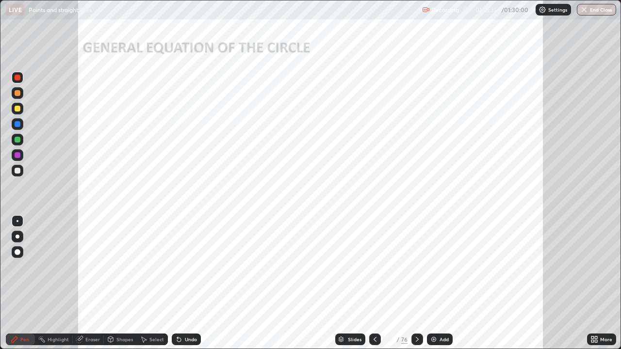
click at [16, 140] on div at bounding box center [18, 140] width 6 height 6
click at [17, 124] on div at bounding box center [18, 124] width 6 height 6
click at [16, 77] on div at bounding box center [18, 78] width 6 height 6
click at [185, 283] on div "Undo" at bounding box center [191, 339] width 12 height 5
click at [183, 283] on div "Undo" at bounding box center [186, 340] width 29 height 12
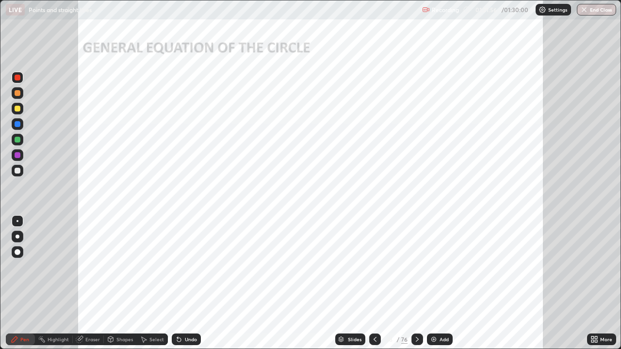
click at [413, 283] on icon at bounding box center [417, 340] width 8 height 8
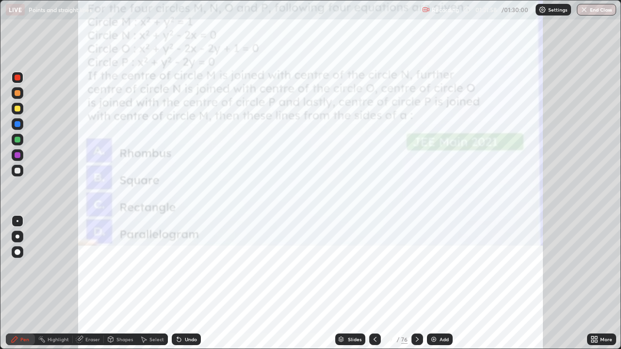
click at [374, 283] on icon at bounding box center [375, 340] width 8 height 8
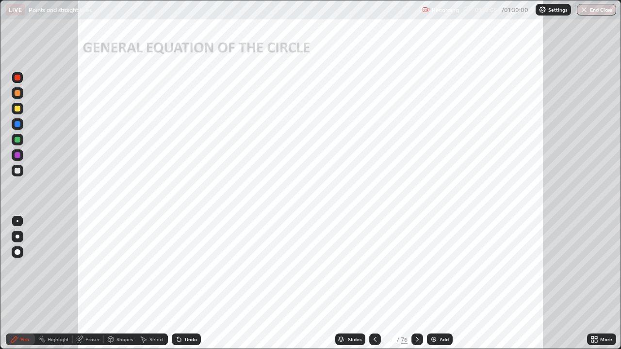
click at [416, 283] on icon at bounding box center [417, 340] width 8 height 8
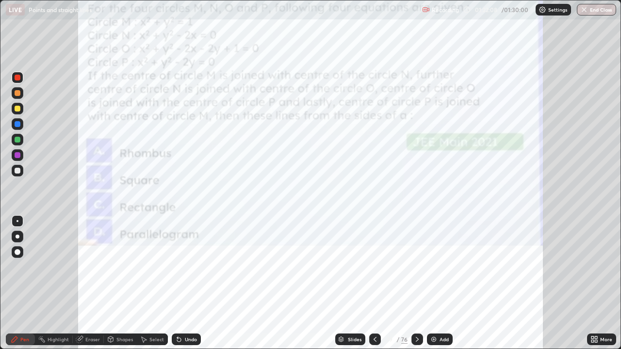
click at [374, 283] on icon at bounding box center [375, 340] width 8 height 8
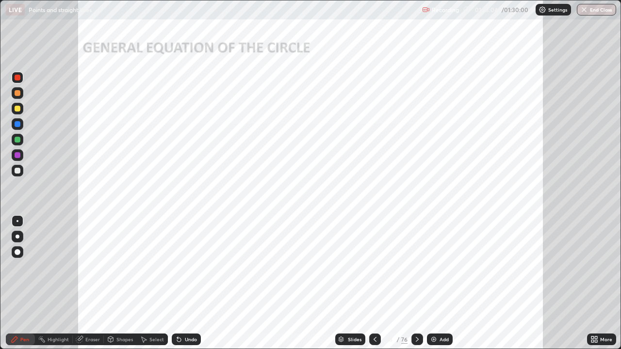
click at [17, 123] on div at bounding box center [18, 124] width 6 height 6
click at [18, 155] on div at bounding box center [18, 155] width 6 height 6
click at [415, 283] on icon at bounding box center [417, 340] width 8 height 8
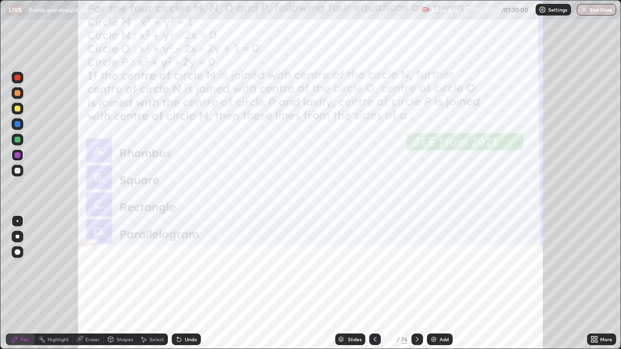
click at [90, 283] on div "Eraser" at bounding box center [92, 339] width 15 height 5
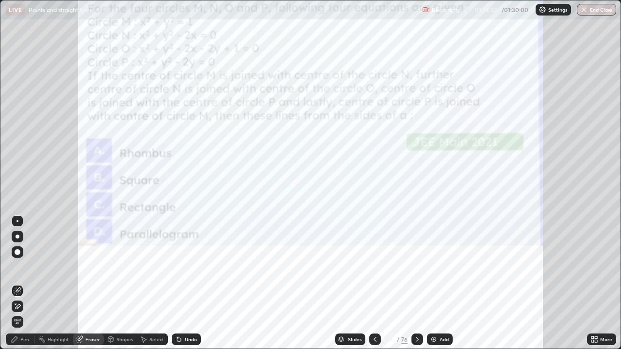
click at [23, 283] on div "Pen" at bounding box center [24, 339] width 9 height 5
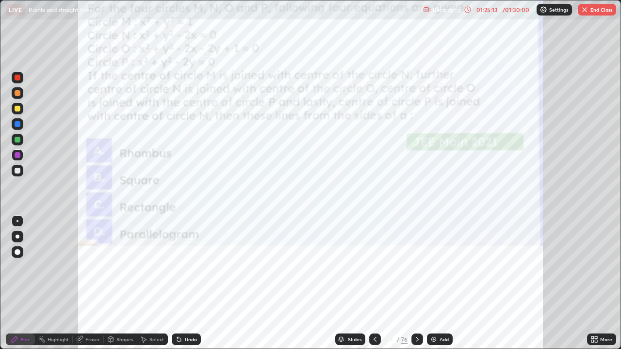
click at [432, 283] on img at bounding box center [434, 340] width 8 height 8
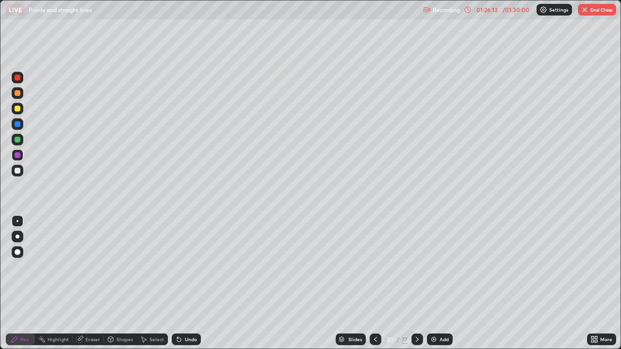
click at [18, 78] on div at bounding box center [18, 78] width 6 height 6
click at [415, 283] on icon at bounding box center [417, 340] width 8 height 8
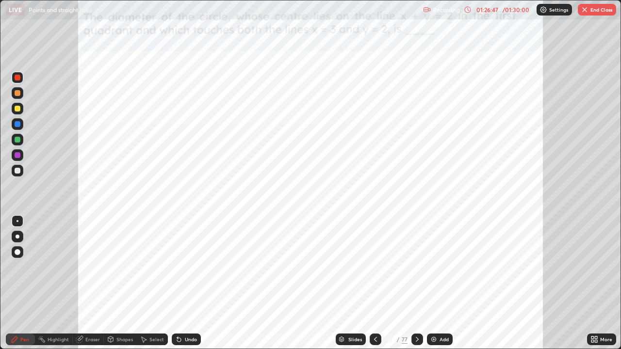
click at [374, 283] on icon at bounding box center [376, 340] width 8 height 8
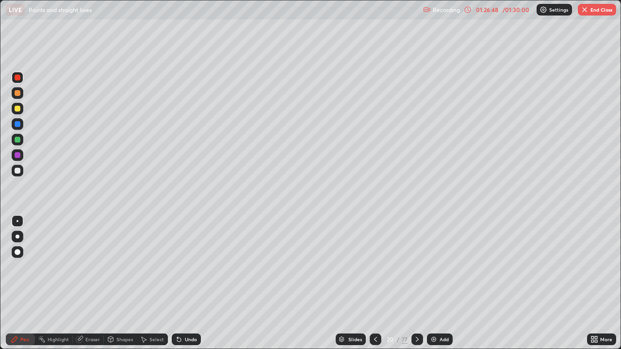
click at [375, 283] on div at bounding box center [376, 340] width 12 height 12
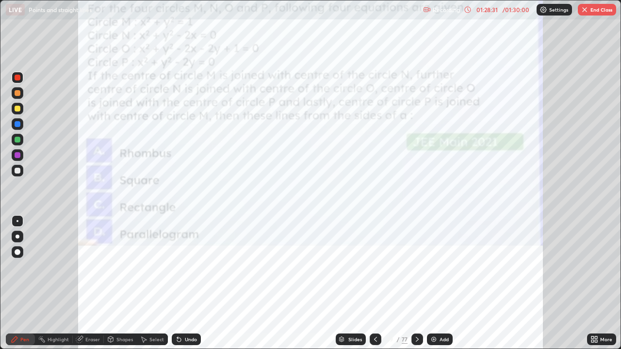
click at [102, 283] on div "Eraser" at bounding box center [88, 340] width 31 height 12
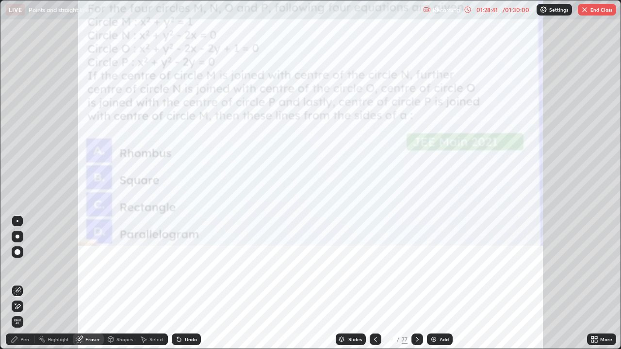
click at [22, 283] on div "Pen" at bounding box center [24, 339] width 9 height 5
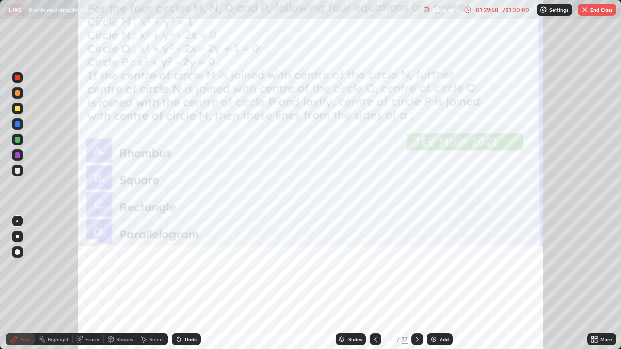
click at [596, 283] on icon at bounding box center [596, 341] width 2 height 2
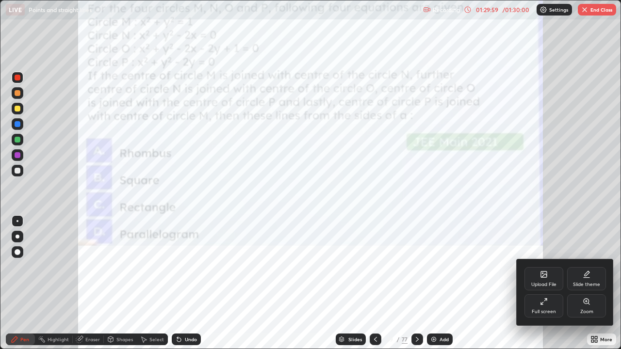
click at [543, 283] on icon at bounding box center [544, 302] width 8 height 8
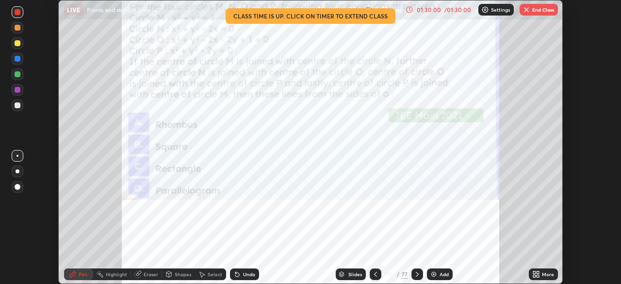
scroll to position [48222, 47885]
click at [541, 10] on button "End Class" at bounding box center [538, 10] width 38 height 12
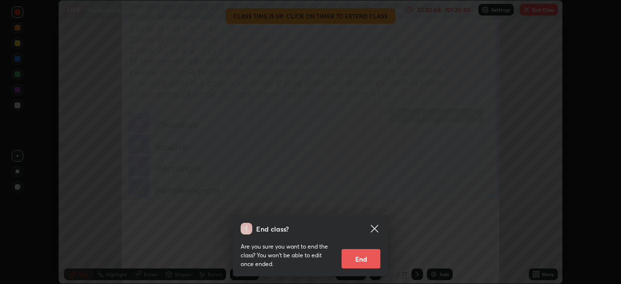
click at [368, 259] on button "End" at bounding box center [360, 258] width 39 height 19
